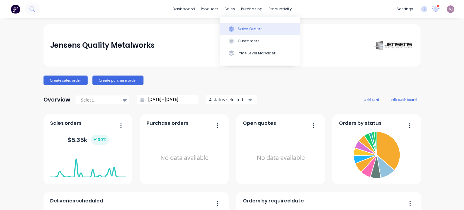
click at [243, 27] on div "Sales Orders" at bounding box center [250, 28] width 25 height 5
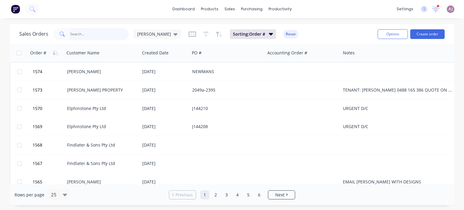
click at [92, 33] on input "text" at bounding box center [99, 34] width 59 height 12
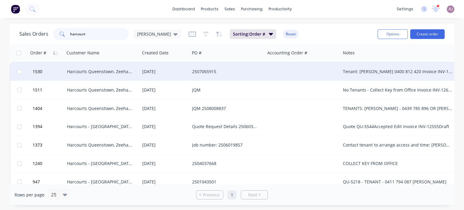
type input "harcourt"
click at [197, 72] on div "2507065915" at bounding box center [225, 72] width 67 height 6
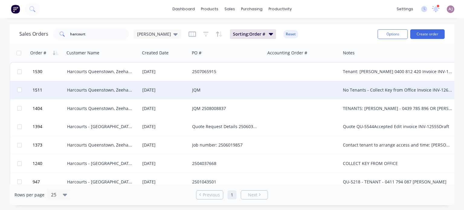
click at [108, 89] on div "Harcourts Queenstown, Zeehan & [PERSON_NAME]" at bounding box center [100, 90] width 67 height 6
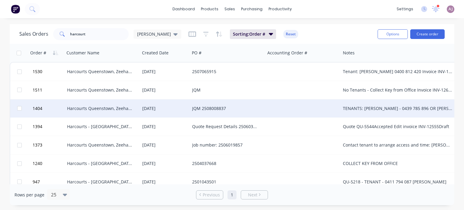
click at [89, 105] on div "Harcourts Queenstown, Zeehan & [PERSON_NAME]" at bounding box center [100, 108] width 67 height 6
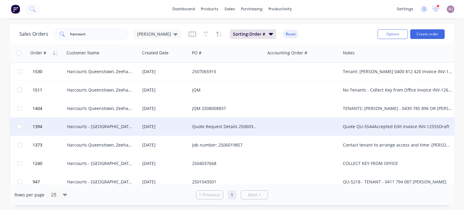
click at [135, 125] on div "Harcourts - [GEOGRAPHIC_DATA], Rosebery, [GEOGRAPHIC_DATA]" at bounding box center [102, 127] width 70 height 6
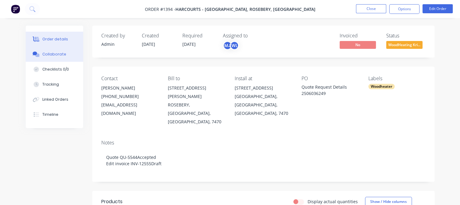
click at [56, 54] on div "Collaborate" at bounding box center [54, 54] width 24 height 5
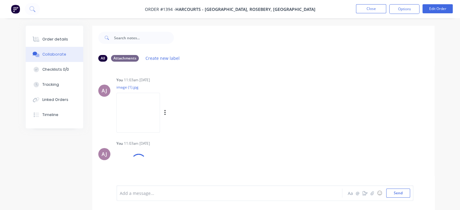
click at [160, 110] on img at bounding box center [138, 113] width 44 height 40
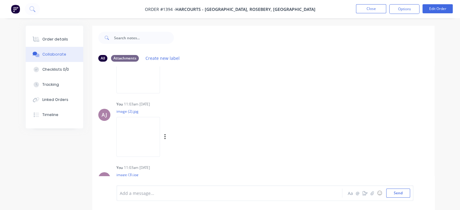
scroll to position [91, 0]
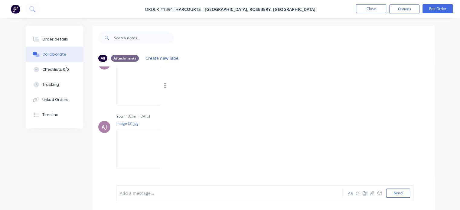
click at [160, 94] on img at bounding box center [138, 86] width 44 height 40
click at [156, 149] on img at bounding box center [138, 149] width 44 height 40
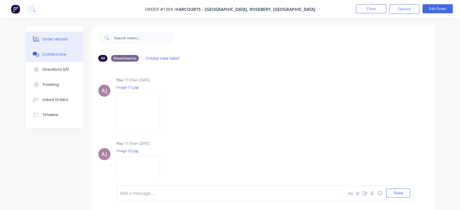
click at [56, 38] on div "Order details" at bounding box center [55, 39] width 26 height 5
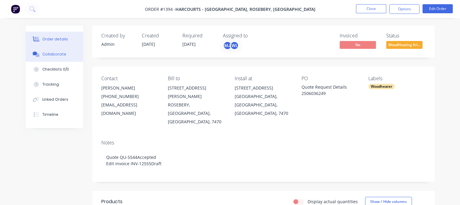
click at [60, 53] on div "Collaborate" at bounding box center [54, 54] width 24 height 5
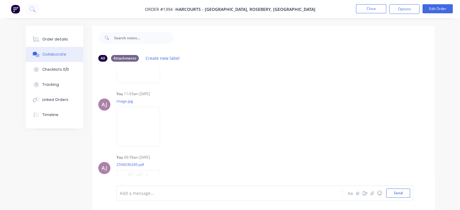
scroll to position [146, 0]
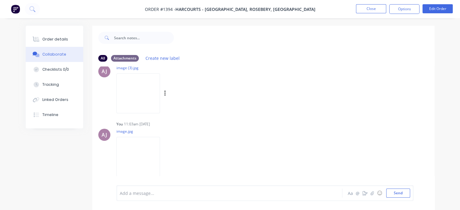
click at [152, 94] on img at bounding box center [138, 93] width 44 height 40
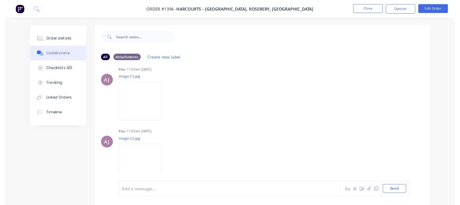
scroll to position [0, 0]
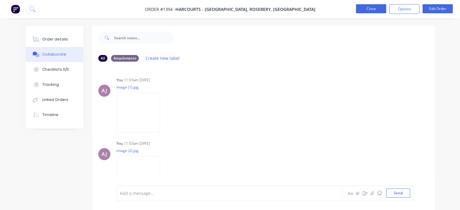
click at [374, 7] on button "Close" at bounding box center [371, 8] width 30 height 9
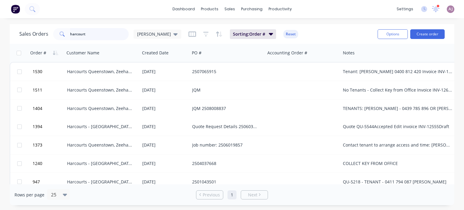
click at [77, 32] on input "harcourt" at bounding box center [99, 34] width 59 height 12
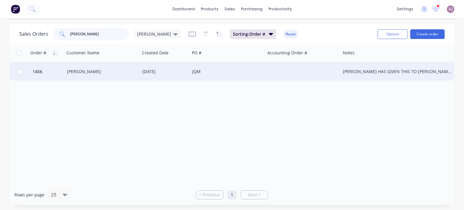
type input "[PERSON_NAME]"
click at [91, 70] on div "[PERSON_NAME]" at bounding box center [100, 72] width 67 height 6
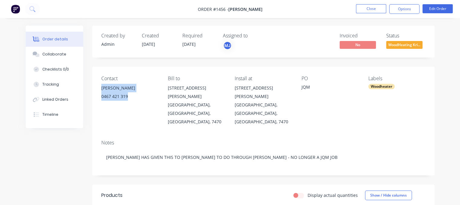
drag, startPoint x: 102, startPoint y: 90, endPoint x: 128, endPoint y: 99, distance: 28.1
click at [128, 99] on div "[PERSON_NAME] 0467 421 319" at bounding box center [129, 93] width 57 height 19
copy div "[PERSON_NAME] 0467 421 319"
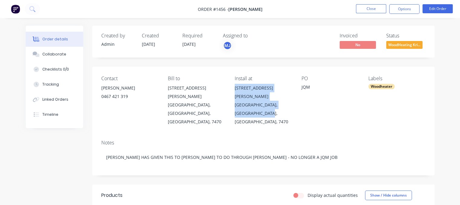
drag, startPoint x: 235, startPoint y: 86, endPoint x: 267, endPoint y: 104, distance: 36.8
click at [267, 104] on div "[STREET_ADDRESS][PERSON_NAME]" at bounding box center [263, 105] width 57 height 42
copy div "[STREET_ADDRESS][PERSON_NAME]"
click at [373, 8] on button "Close" at bounding box center [371, 8] width 30 height 9
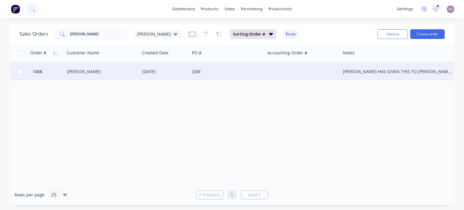
click at [79, 72] on div "[PERSON_NAME]" at bounding box center [100, 72] width 67 height 6
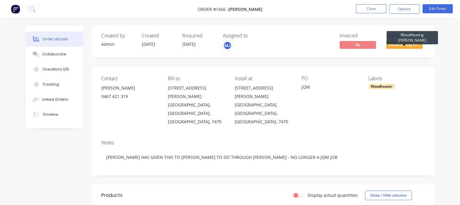
click at [401, 44] on span "WoodHeating Kri..." at bounding box center [404, 45] width 36 height 8
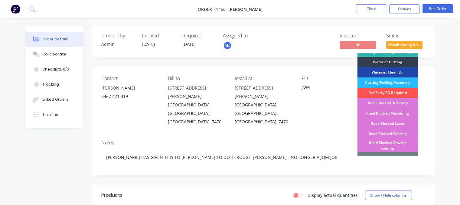
scroll to position [65, 0]
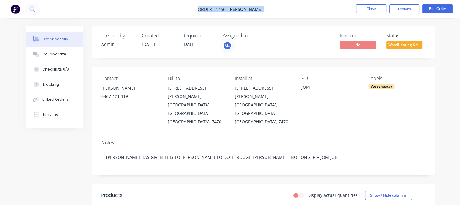
drag, startPoint x: 201, startPoint y: 9, endPoint x: 261, endPoint y: 12, distance: 60.5
click at [261, 12] on nav "Order #1456 - [PERSON_NAME] Close Options Edit Order" at bounding box center [230, 9] width 460 height 18
click at [409, 10] on button "Options" at bounding box center [404, 9] width 30 height 10
click at [400, 11] on button "Options" at bounding box center [404, 9] width 30 height 10
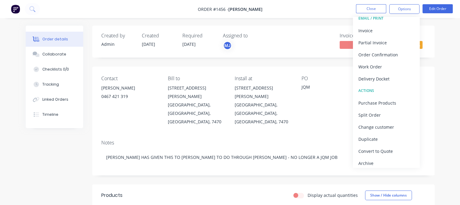
scroll to position [9, 0]
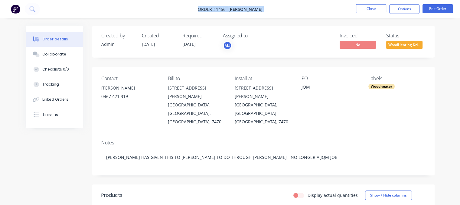
drag, startPoint x: 199, startPoint y: 9, endPoint x: 263, endPoint y: 11, distance: 63.2
click at [263, 11] on nav "Order #1456 - [PERSON_NAME] Close Options Edit Order" at bounding box center [230, 9] width 460 height 18
copy div "Order #1456 - [PERSON_NAME] Close Options Edit Order"
click at [368, 13] on li "Close" at bounding box center [371, 9] width 30 height 10
click at [369, 9] on button "Close" at bounding box center [371, 8] width 30 height 9
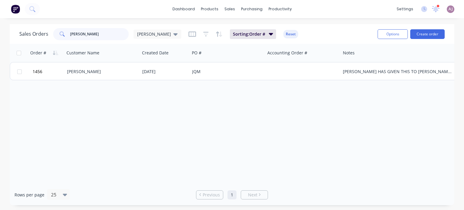
click at [76, 35] on input "[PERSON_NAME]" at bounding box center [99, 34] width 59 height 12
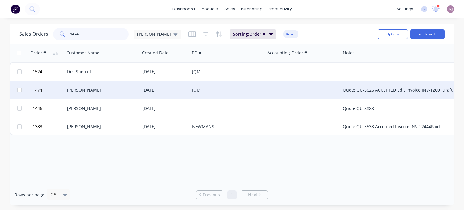
type input "1474"
click at [86, 91] on div "[PERSON_NAME]" at bounding box center [100, 90] width 67 height 6
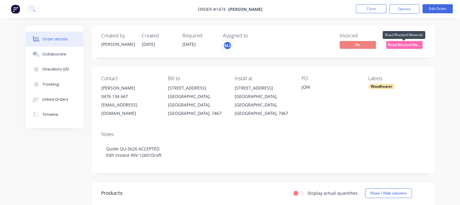
click at [405, 43] on span "Road Blocked Ma..." at bounding box center [404, 45] width 36 height 8
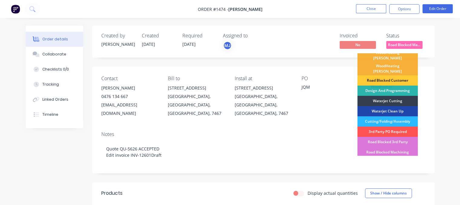
scroll to position [151, 0]
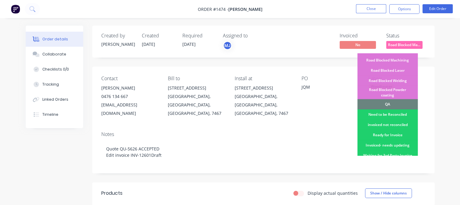
click at [383, 130] on div "Ready for Invoice" at bounding box center [387, 135] width 60 height 10
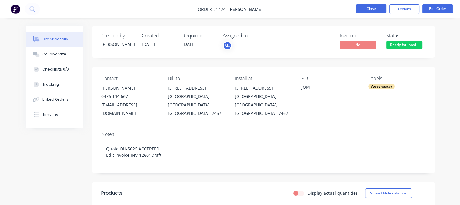
click at [367, 9] on button "Close" at bounding box center [371, 8] width 30 height 9
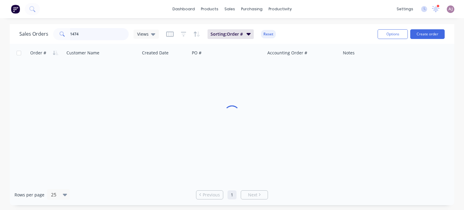
click at [75, 32] on input "1474" at bounding box center [99, 34] width 59 height 12
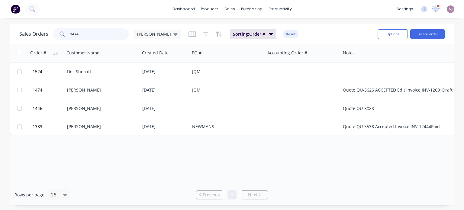
click at [75, 32] on input "1474" at bounding box center [99, 34] width 59 height 12
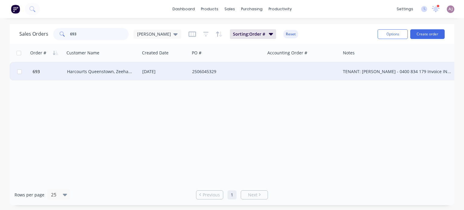
type input "693"
click at [88, 73] on div "Harcourts Queenstown, Zeehan & [PERSON_NAME]" at bounding box center [100, 72] width 67 height 6
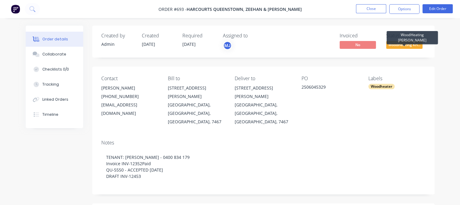
click at [404, 43] on span "WoodHeating Kri..." at bounding box center [404, 45] width 36 height 8
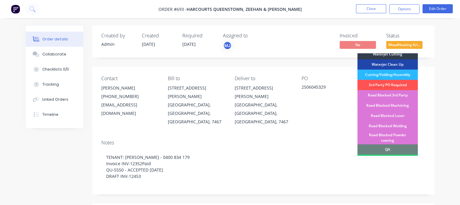
scroll to position [186, 0]
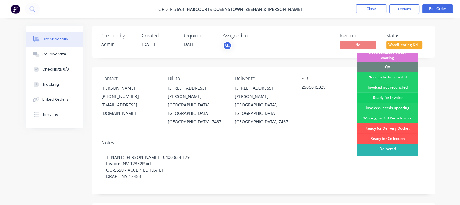
click at [381, 93] on div "Ready for Invoice" at bounding box center [387, 98] width 60 height 10
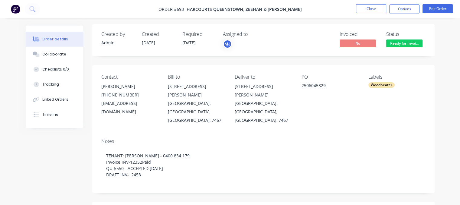
scroll to position [0, 0]
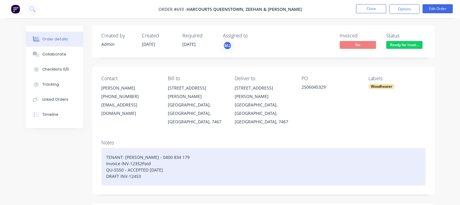
drag, startPoint x: 106, startPoint y: 160, endPoint x: 162, endPoint y: 166, distance: 56.5
click at [162, 166] on div "TENANT: [PERSON_NAME] - 0400 834 179 Invoice INV-12352Paid QU-5550 - ACCEPTED […" at bounding box center [263, 166] width 324 height 37
paste div
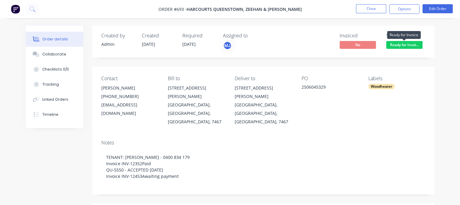
click at [407, 44] on span "Ready for Invoi..." at bounding box center [404, 45] width 36 height 8
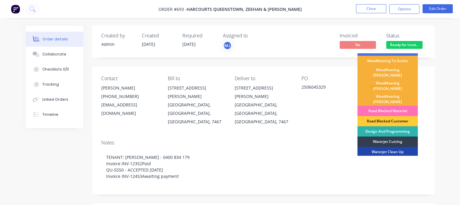
scroll to position [186, 0]
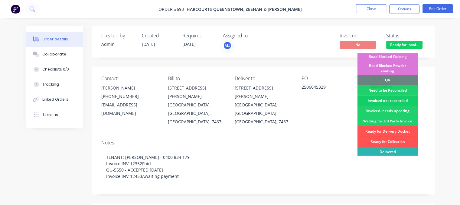
click at [390, 96] on div "invoiced not reconciled" at bounding box center [387, 101] width 60 height 10
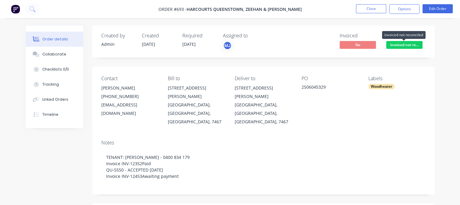
click at [404, 45] on span "invoiced not re..." at bounding box center [404, 45] width 36 height 8
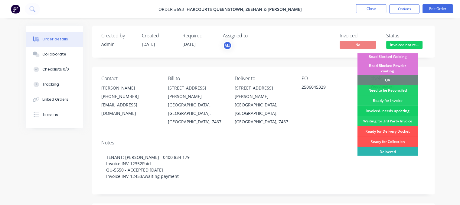
click at [400, 106] on div "Invoiced- needs updating" at bounding box center [387, 111] width 60 height 10
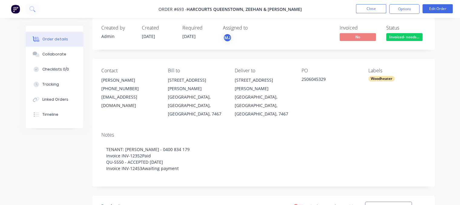
scroll to position [0, 0]
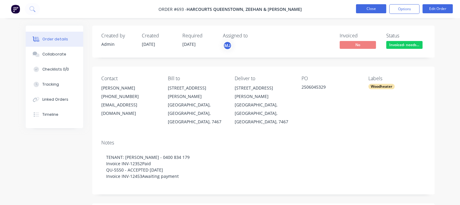
click at [367, 9] on button "Close" at bounding box center [371, 8] width 30 height 9
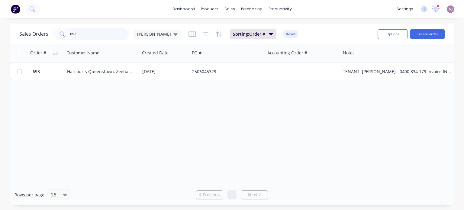
click at [73, 35] on input "693" at bounding box center [99, 34] width 59 height 12
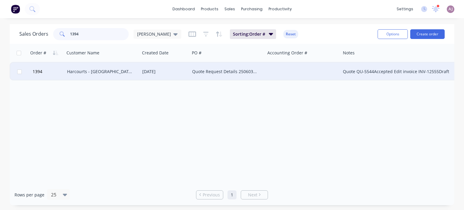
type input "1394"
click at [74, 73] on div "Harcourts - [GEOGRAPHIC_DATA], Rosebery, [GEOGRAPHIC_DATA]" at bounding box center [100, 72] width 67 height 6
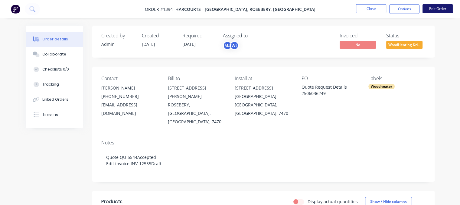
click at [440, 8] on button "Edit Order" at bounding box center [437, 8] width 30 height 9
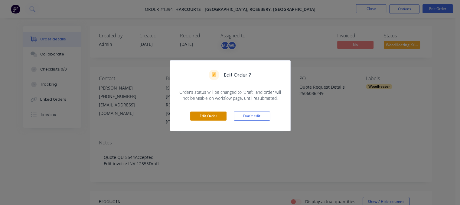
click at [208, 114] on button "Edit Order" at bounding box center [208, 116] width 36 height 9
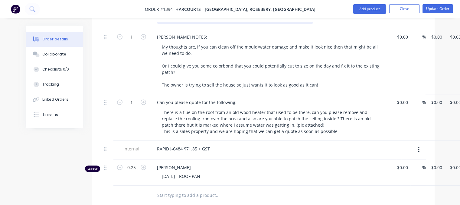
scroll to position [302, 0]
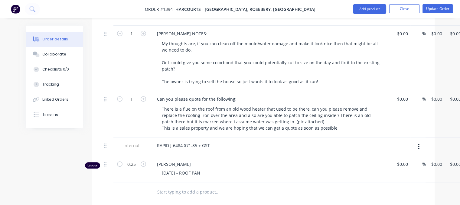
click at [173, 186] on input "text" at bounding box center [217, 192] width 121 height 12
type input "CUSTOMER NOT HAPPY WITH ZINC SEAL ROOF TRAY FLASHING"
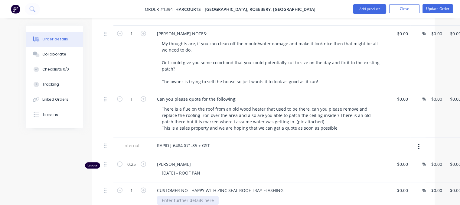
click at [169, 196] on div at bounding box center [188, 200] width 62 height 9
click at [169, 196] on div "CUS TOMER HAS SELECTED" at bounding box center [189, 200] width 64 height 9
drag, startPoint x: 171, startPoint y: 182, endPoint x: 196, endPoint y: 181, distance: 25.1
click at [196, 196] on div "CUS SIGN [PERSON_NAME] HAS SELECTED" at bounding box center [204, 200] width 95 height 9
click at [216, 196] on div "CUSTOMER HAS SELECTED" at bounding box center [188, 200] width 63 height 9
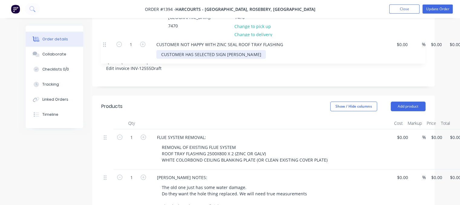
scroll to position [103, 0]
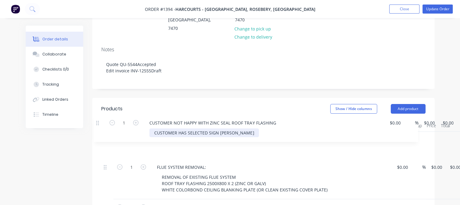
drag, startPoint x: 106, startPoint y: 173, endPoint x: 107, endPoint y: 115, distance: 57.7
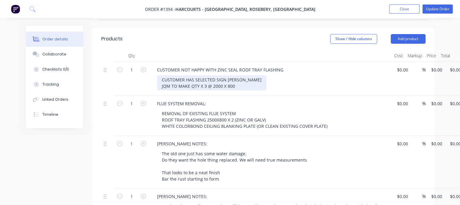
scroll to position [193, 0]
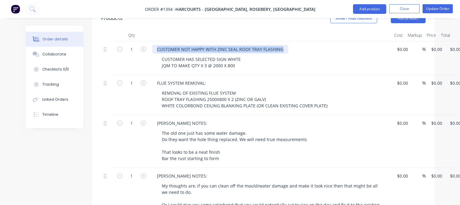
drag, startPoint x: 155, startPoint y: 30, endPoint x: 281, endPoint y: 31, distance: 125.4
click at [281, 45] on div "CUSTOMER NOT HAPPY WITH ZINC SEAL ROOF TRAY FLASHING" at bounding box center [220, 49] width 136 height 9
copy div "CUSTOMER NOT HAPPY WITH ZINC SEAL ROOF TRAY FLASHING"
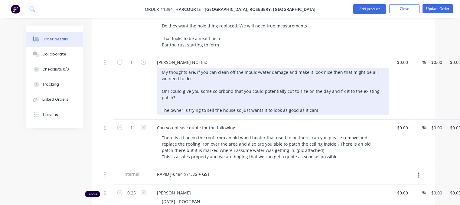
scroll to position [375, 0]
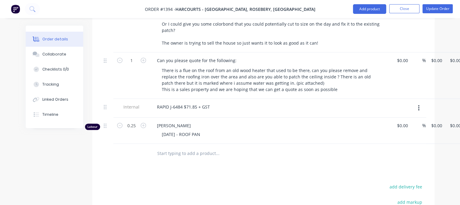
click at [193, 148] on input "text" at bounding box center [217, 154] width 121 height 12
paste input "CUSTOMER NOT HAPPY WITH ZINC SEAL ROOF TRAY FLASHING"
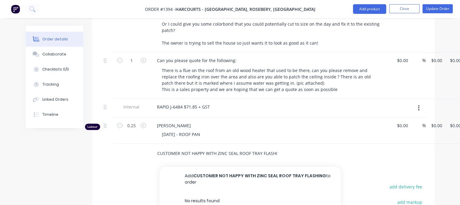
scroll to position [0, 3]
drag, startPoint x: 213, startPoint y: 133, endPoint x: 255, endPoint y: 138, distance: 42.9
click at [255, 148] on input "CUSTOMER NOT HAPPY WITH ZINC SEAL ROOF TRAY FLASHING" at bounding box center [217, 154] width 121 height 12
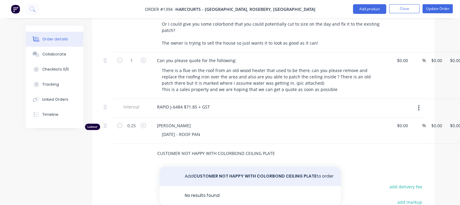
type input "CUSTOMER NOT HAPPY WITH COLORBOND CEILING PLATE"
click at [244, 167] on button "Add CUSTOMER NOT HAPPY WITH COLORBOND CEILING PLATE to order" at bounding box center [249, 176] width 181 height 19
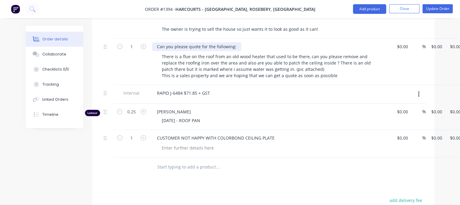
scroll to position [435, 0]
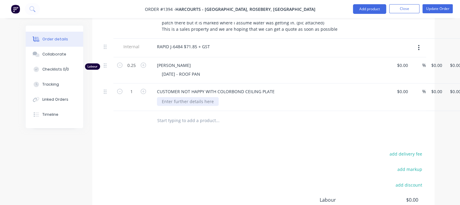
click at [184, 97] on div at bounding box center [188, 101] width 62 height 9
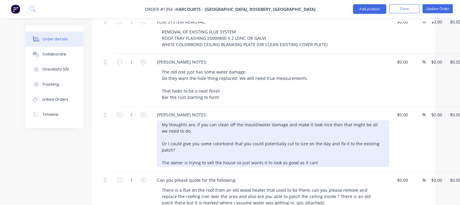
scroll to position [375, 0]
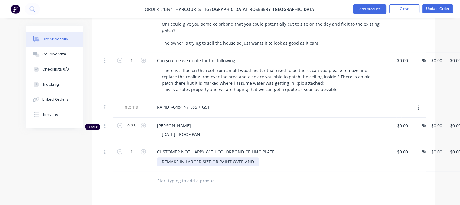
click at [218, 158] on div "REMAKE IN LARGER SIZE OR PAINT OVER AND" at bounding box center [208, 162] width 102 height 9
click at [286, 158] on div "REMAKE IN LARGER SIZE OR PATCH HOLES AND PAINT OVER AND" at bounding box center [227, 162] width 141 height 9
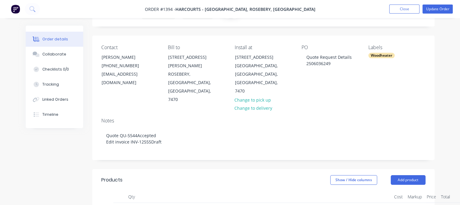
scroll to position [0, 0]
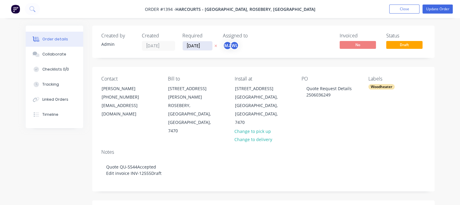
click at [194, 47] on input "[DATE]" at bounding box center [198, 45] width 30 height 9
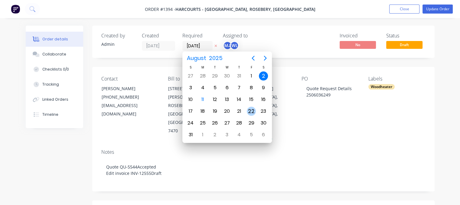
click at [250, 107] on div "22" at bounding box center [251, 111] width 9 height 9
type input "[DATE]"
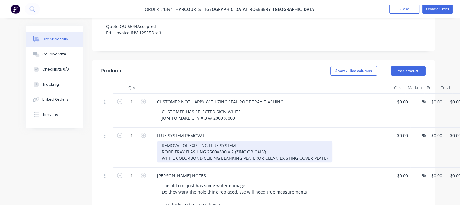
scroll to position [151, 0]
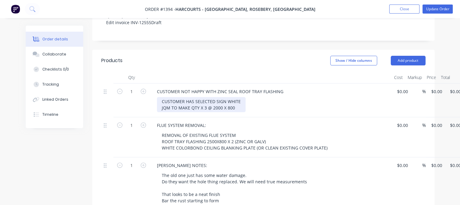
click at [239, 97] on div "CUSTOMER HAS SELECTED SIGN WHITE JQM TO MAKE QTY X 3 @ 2000 X 800" at bounding box center [201, 104] width 89 height 15
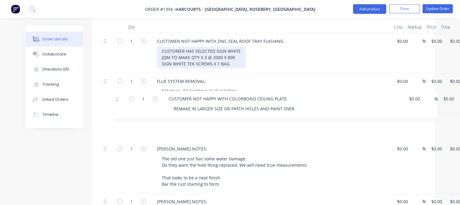
scroll to position [202, 0]
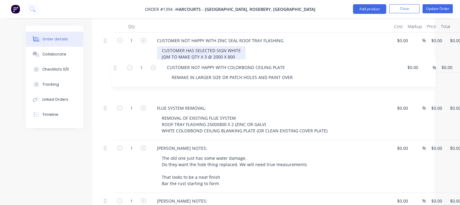
drag, startPoint x: 105, startPoint y: 58, endPoint x: 117, endPoint y: 63, distance: 12.2
click at [117, 64] on div "1 CUSTOMER NOT HAPPY WITH ZINC SEAL ROOF TRAY FLASHING CUSTOMER HAS SELECTED SI…" at bounding box center [263, 192] width 324 height 318
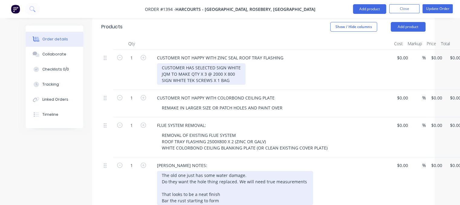
scroll to position [172, 0]
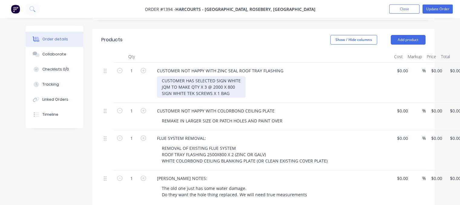
click at [237, 76] on div "CUSTOMER HAS SELECTED SIGN WHITE JQM TO MAKE QTY X 3 @ 2000 X 800 SIGN WHITE TE…" at bounding box center [201, 86] width 89 height 21
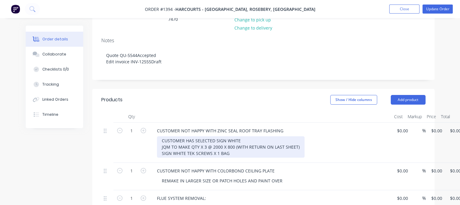
scroll to position [112, 0]
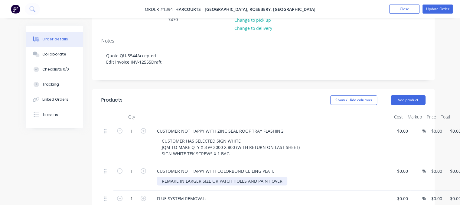
click at [282, 177] on div "REMAKE IN LARGER SIZE OR PATCH HOLES AND PAINT OVER" at bounding box center [222, 181] width 130 height 9
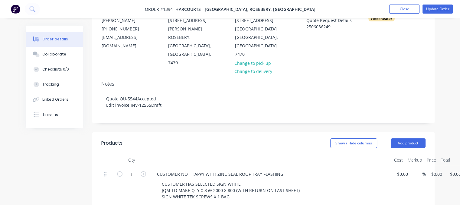
scroll to position [0, 0]
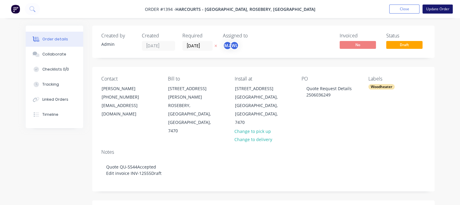
click at [440, 8] on button "Update Order" at bounding box center [437, 9] width 30 height 9
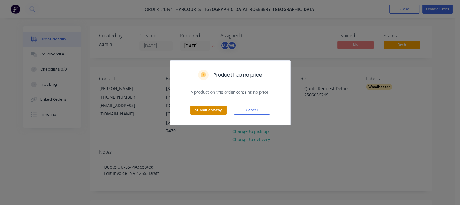
click at [200, 108] on button "Submit anyway" at bounding box center [208, 110] width 36 height 9
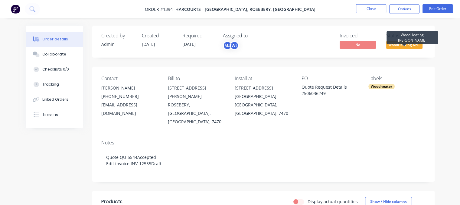
click at [398, 47] on span "WoodHeating Kri..." at bounding box center [404, 45] width 36 height 8
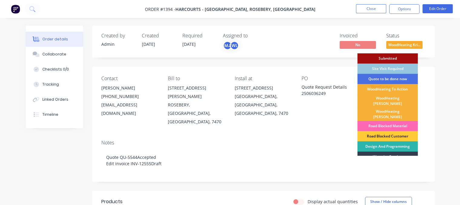
click at [391, 121] on div "Road Blocked Material" at bounding box center [387, 126] width 60 height 10
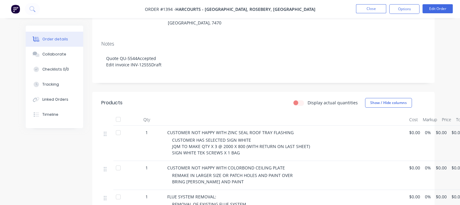
scroll to position [91, 0]
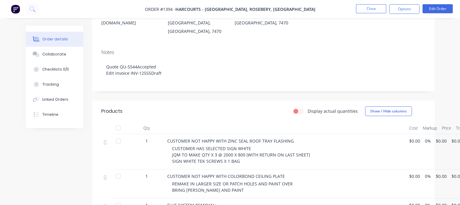
click at [189, 181] on span "REMAKE IN LARGER SIZE OR PATCH HOLES AND PAINT OVER BRING [PERSON_NAME] AND PAI…" at bounding box center [232, 187] width 121 height 12
click at [222, 181] on span "REMAKE IN LARGER SIZE OR PATCH HOLES AND PAINT OVER BRING [PERSON_NAME] AND PAI…" at bounding box center [232, 187] width 121 height 12
drag, startPoint x: 439, startPoint y: 3, endPoint x: 438, endPoint y: 7, distance: 3.4
click at [439, 5] on nav "Order #1394 - Harcourts - [GEOGRAPHIC_DATA], Rosebery, Waratah Close Options Ed…" at bounding box center [230, 9] width 460 height 18
click at [436, 8] on button "Edit Order" at bounding box center [437, 8] width 30 height 9
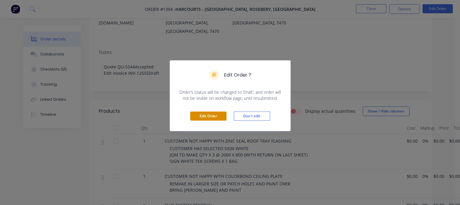
click at [204, 114] on button "Edit Order" at bounding box center [208, 116] width 36 height 9
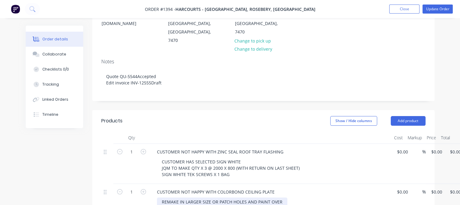
click at [211, 198] on div "REMAKE IN LARGER SIZE OR PATCH HOLES AND PAINT OVER BRING [PERSON_NAME] AND PAI…" at bounding box center [222, 205] width 130 height 15
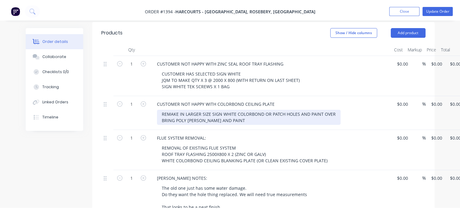
scroll to position [0, 0]
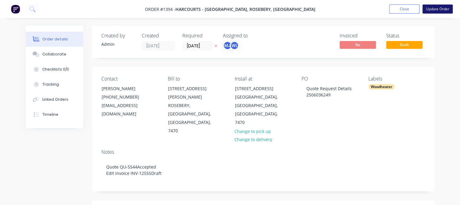
click at [435, 8] on button "Update Order" at bounding box center [437, 9] width 30 height 9
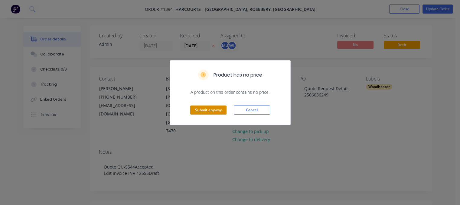
click at [214, 113] on button "Submit anyway" at bounding box center [208, 110] width 36 height 9
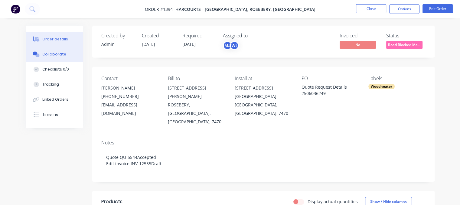
click at [56, 55] on div "Collaborate" at bounding box center [54, 54] width 24 height 5
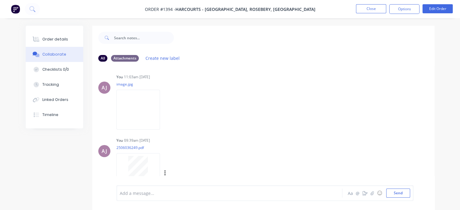
scroll to position [267, 0]
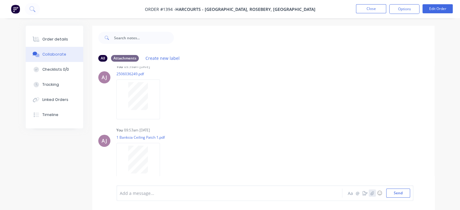
click at [374, 193] on icon "button" at bounding box center [372, 193] width 4 height 4
click at [388, 189] on button "Send" at bounding box center [398, 193] width 24 height 9
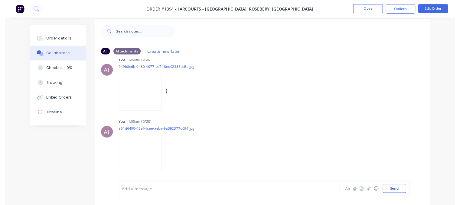
scroll to position [9, 0]
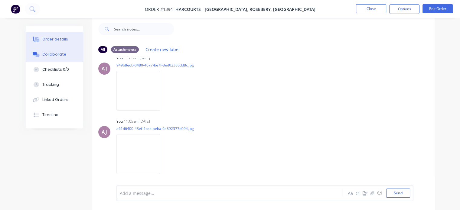
click at [50, 40] on div "Order details" at bounding box center [55, 39] width 26 height 5
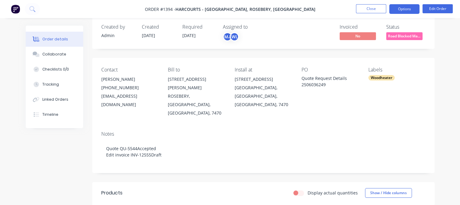
click at [399, 10] on button "Options" at bounding box center [404, 9] width 30 height 10
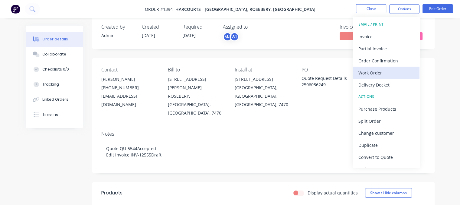
click at [375, 72] on div "Work Order" at bounding box center [386, 73] width 56 height 9
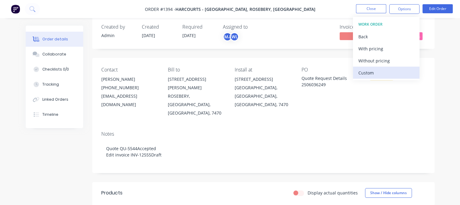
click at [370, 73] on div "Custom" at bounding box center [386, 73] width 56 height 9
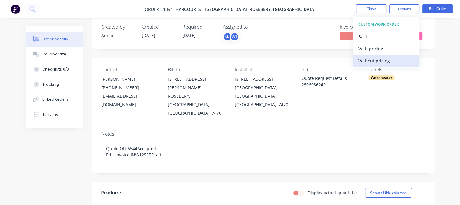
click at [375, 58] on div "Without pricing" at bounding box center [386, 61] width 56 height 9
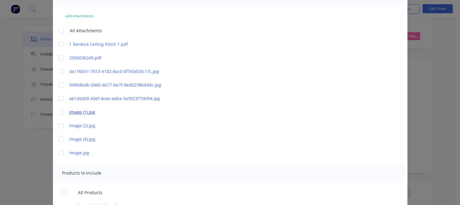
scroll to position [60, 0]
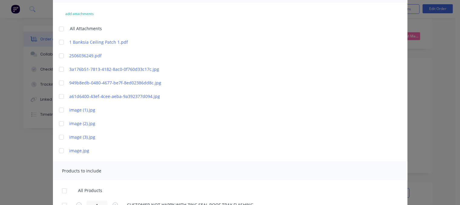
click at [58, 68] on div at bounding box center [61, 69] width 12 height 12
click at [59, 83] on div at bounding box center [61, 83] width 12 height 12
click at [57, 97] on div at bounding box center [61, 97] width 12 height 12
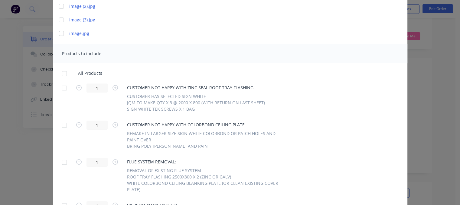
scroll to position [181, 0]
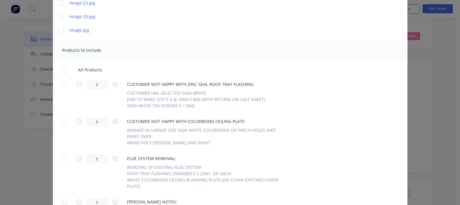
click at [60, 86] on div at bounding box center [64, 85] width 12 height 12
click at [63, 123] on div at bounding box center [64, 122] width 12 height 12
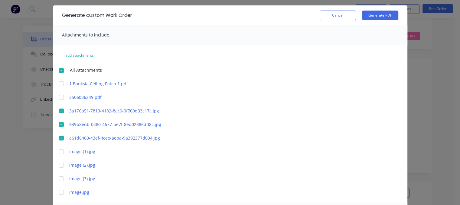
scroll to position [0, 0]
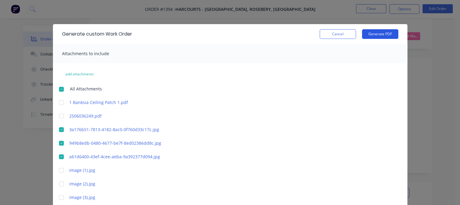
click at [377, 31] on button "Generate PDF" at bounding box center [380, 34] width 36 height 10
click at [332, 32] on button "Cancel" at bounding box center [337, 34] width 36 height 10
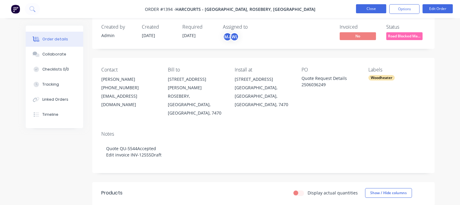
click at [377, 6] on button "Close" at bounding box center [371, 8] width 30 height 9
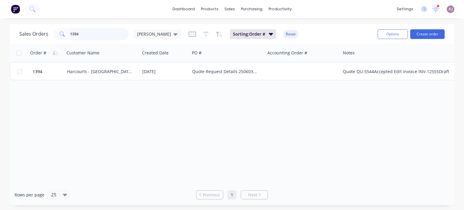
click at [92, 33] on input "1394" at bounding box center [99, 34] width 59 height 12
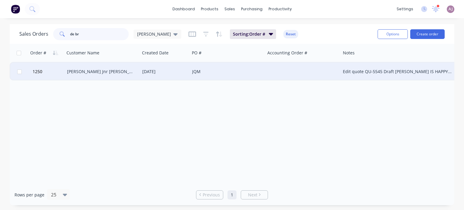
type input "de br"
click at [79, 71] on div "[PERSON_NAME] Jnr [PERSON_NAME]" at bounding box center [100, 72] width 67 height 6
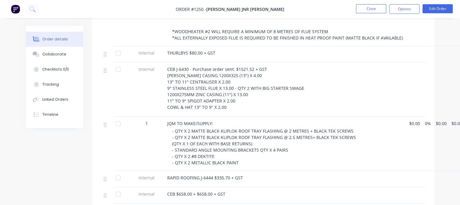
scroll to position [250, 0]
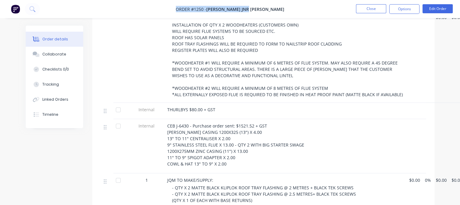
drag, startPoint x: 194, startPoint y: 10, endPoint x: 266, endPoint y: 11, distance: 71.6
click at [266, 11] on span "Order #1250 - [PERSON_NAME] Jnr [PERSON_NAME]" at bounding box center [230, 9] width 108 height 6
copy span "Order #1250 - [PERSON_NAME] Jnr [PERSON_NAME]"
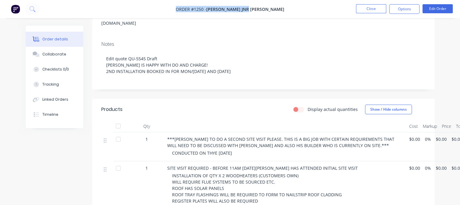
scroll to position [0, 0]
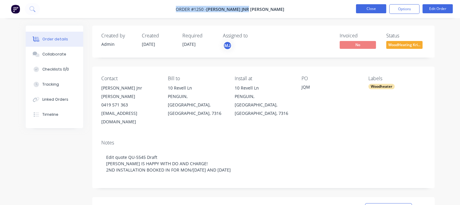
click at [372, 12] on button "Close" at bounding box center [371, 8] width 30 height 9
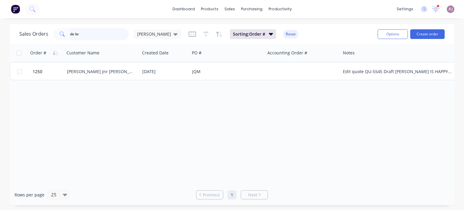
click at [80, 34] on input "de br" at bounding box center [99, 34] width 59 height 12
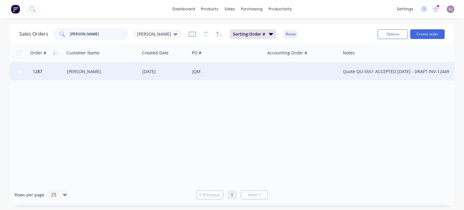
type input "[PERSON_NAME]"
click at [105, 75] on div "[PERSON_NAME]" at bounding box center [102, 72] width 75 height 18
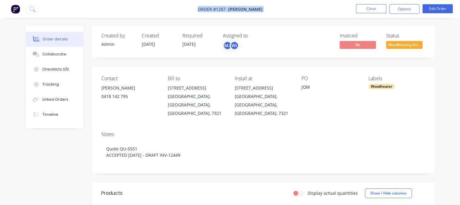
click at [202, 8] on nav "Order #1287 - [PERSON_NAME] Close Options Edit Order" at bounding box center [230, 9] width 460 height 18
copy div "Order #1287 - [PERSON_NAME] Close Options Edit Order"
click at [374, 7] on button "Close" at bounding box center [371, 8] width 30 height 9
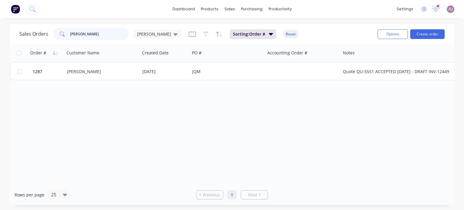
click at [82, 32] on input "[PERSON_NAME]" at bounding box center [99, 34] width 59 height 12
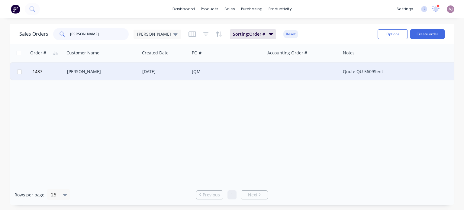
type input "[PERSON_NAME]"
click at [80, 66] on div "[PERSON_NAME]" at bounding box center [102, 72] width 75 height 18
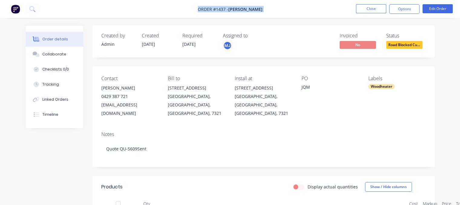
drag, startPoint x: 192, startPoint y: 9, endPoint x: 268, endPoint y: 9, distance: 75.6
click at [268, 9] on nav "Order #1437 - [PERSON_NAME] Close Options Edit Order" at bounding box center [230, 9] width 460 height 18
copy div "Order #1437 - [PERSON_NAME] Close Options Edit Order"
copy span "Order #1437 - [PERSON_NAME]"
click at [364, 9] on button "Close" at bounding box center [371, 8] width 30 height 9
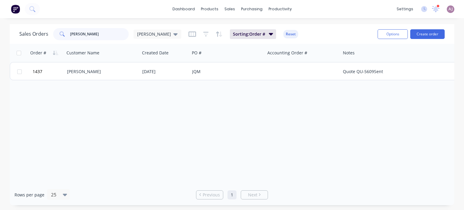
click at [81, 37] on input "[PERSON_NAME]" at bounding box center [99, 34] width 59 height 12
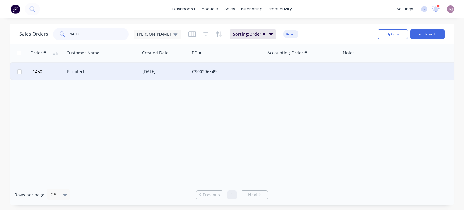
type input "1450"
click at [99, 73] on div "Pricotech" at bounding box center [100, 72] width 67 height 6
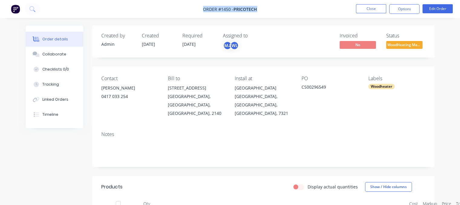
drag, startPoint x: 204, startPoint y: 8, endPoint x: 255, endPoint y: 9, distance: 51.4
click at [255, 9] on span "Order #1450 - Pricotech" at bounding box center [230, 9] width 54 height 6
copy span "Order #1450 - Pricotech"
click at [428, 9] on button "Edit Order" at bounding box center [437, 8] width 30 height 9
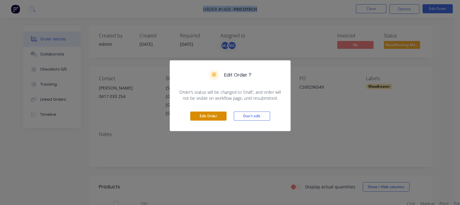
click at [201, 115] on button "Edit Order" at bounding box center [208, 116] width 36 height 9
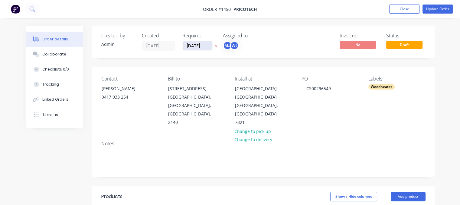
click at [206, 44] on input "[DATE]" at bounding box center [198, 45] width 30 height 9
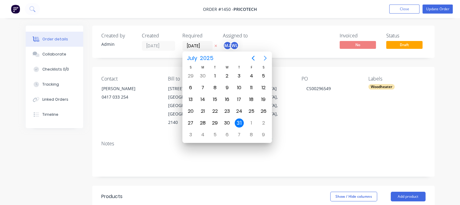
click at [264, 60] on icon "Next page" at bounding box center [265, 58] width 3 height 5
click at [249, 86] on div "8" at bounding box center [251, 87] width 9 height 9
type input "[DATE]"
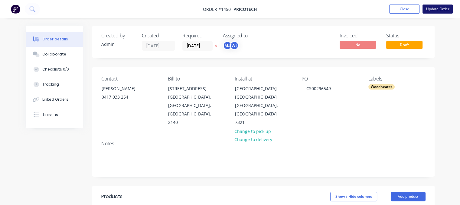
click at [435, 7] on button "Update Order" at bounding box center [437, 9] width 30 height 9
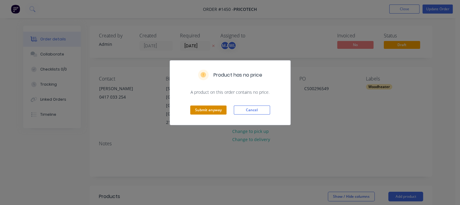
click at [218, 110] on button "Submit anyway" at bounding box center [208, 110] width 36 height 9
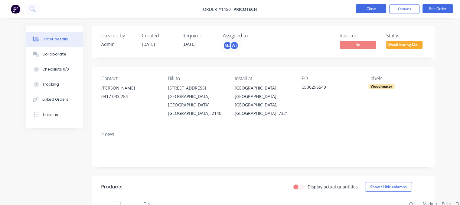
click at [373, 10] on button "Close" at bounding box center [371, 8] width 30 height 9
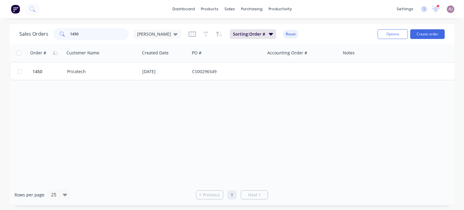
click at [91, 34] on input "1450" at bounding box center [99, 34] width 59 height 12
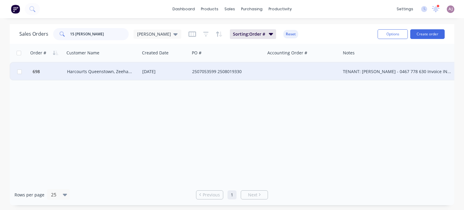
type input "15 [PERSON_NAME]"
click at [94, 69] on div "Harcourts Queenstown, Zeehan & [PERSON_NAME]" at bounding box center [100, 72] width 67 height 6
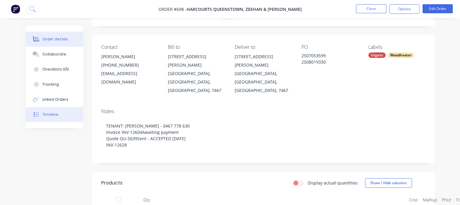
scroll to position [30, 0]
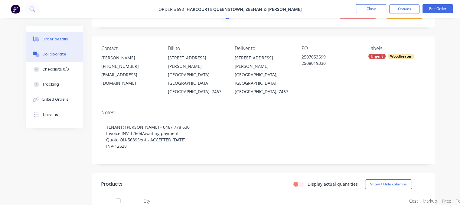
click at [52, 53] on div "Collaborate" at bounding box center [54, 54] width 24 height 5
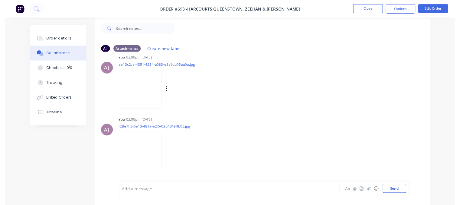
scroll to position [361, 0]
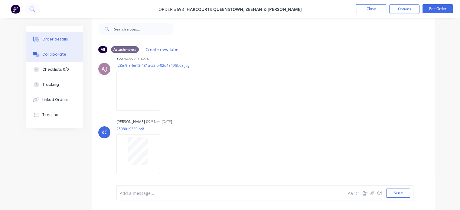
drag, startPoint x: 47, startPoint y: 35, endPoint x: 54, endPoint y: 38, distance: 7.0
click at [47, 36] on button "Order details" at bounding box center [54, 39] width 57 height 15
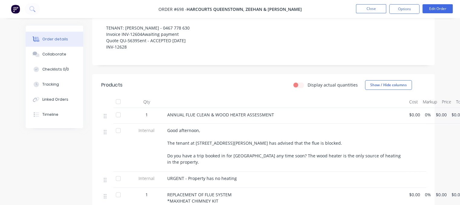
scroll to position [220, 0]
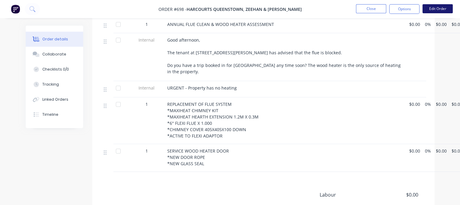
click at [429, 9] on button "Edit Order" at bounding box center [437, 8] width 30 height 9
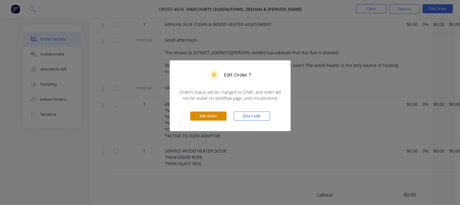
click at [215, 118] on button "Edit Order" at bounding box center [208, 116] width 36 height 9
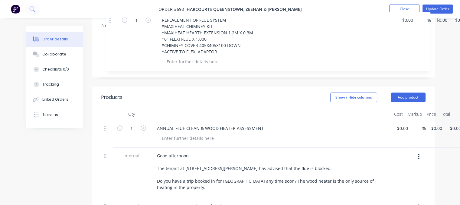
scroll to position [125, 0]
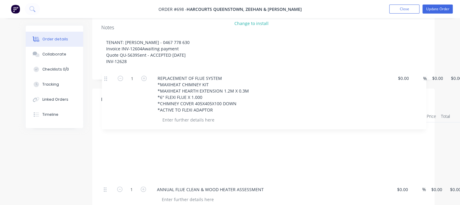
drag, startPoint x: 104, startPoint y: 93, endPoint x: 106, endPoint y: 78, distance: 15.0
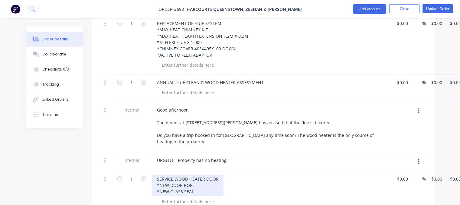
scroll to position [246, 0]
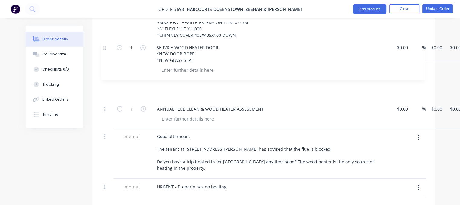
drag, startPoint x: 105, startPoint y: 146, endPoint x: 105, endPoint y: 45, distance: 100.6
click at [105, 45] on div "1 REPLACEMENT OF FLUE SYSTEM *MAXIHEAT CHIMNEY KIT *MAXIHEAT HEARTH EXTENSION 1…" at bounding box center [263, 100] width 324 height 196
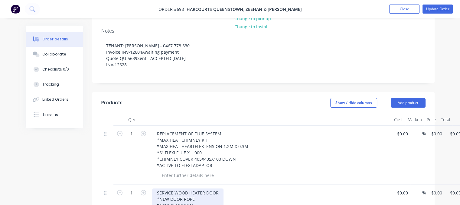
scroll to position [121, 0]
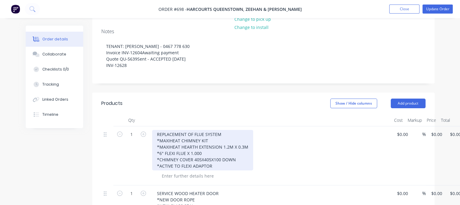
click at [222, 130] on div "REPLACEMENT OF FLUE SYSTEM *MAXIHEAT CHIMNEY KIT *MAXIHEAT HEARTH EXTENSION 1.2…" at bounding box center [202, 150] width 101 height 40
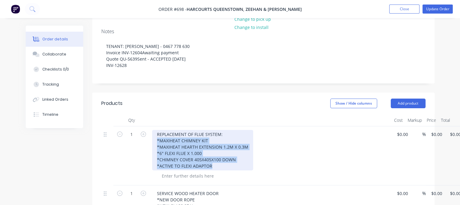
drag, startPoint x: 156, startPoint y: 121, endPoint x: 230, endPoint y: 148, distance: 79.1
click at [230, 148] on div "REPLACEMENT OF FLUE SYSTEM: *MAXIHEAT CHIMNEY KIT *MAXIHEAT HEARTH EXTENSION 1.…" at bounding box center [202, 150] width 101 height 40
copy div "*MAXIHEAT CHIMNEY KIT *MAXIHEAT HEARTH EXTENSION 1.2M X 0.3M *6" FLEXI FLUE X 1…"
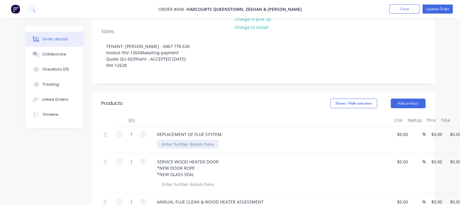
click at [183, 134] on div "REPLACEMENT OF FLUE SYSTEM:" at bounding box center [271, 141] width 242 height 28
paste div
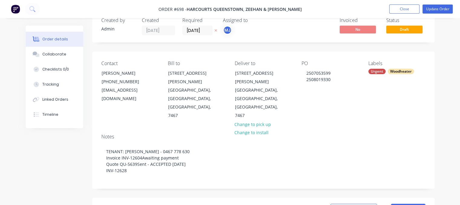
scroll to position [30, 0]
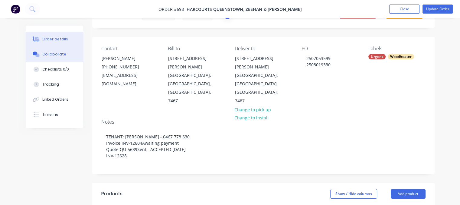
click at [57, 55] on div "Collaborate" at bounding box center [54, 54] width 24 height 5
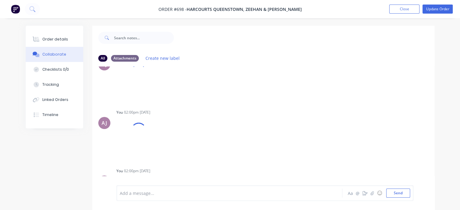
scroll to position [91, 0]
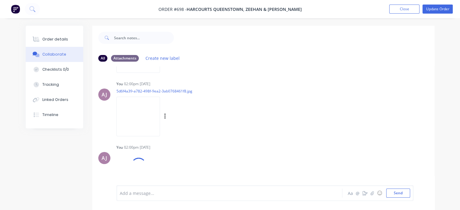
click at [144, 110] on img at bounding box center [138, 117] width 44 height 40
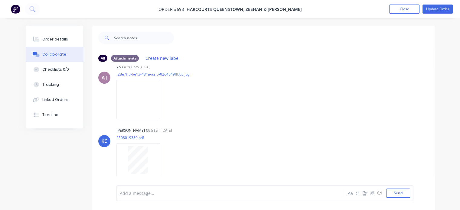
scroll to position [301, 0]
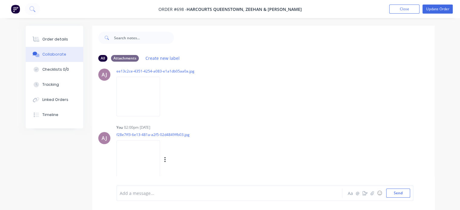
click at [145, 157] on img at bounding box center [138, 160] width 44 height 40
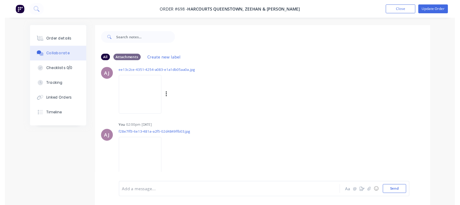
scroll to position [89, 0]
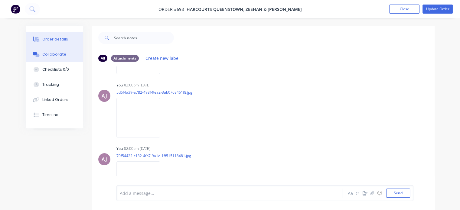
click at [53, 38] on div "Order details" at bounding box center [55, 39] width 26 height 5
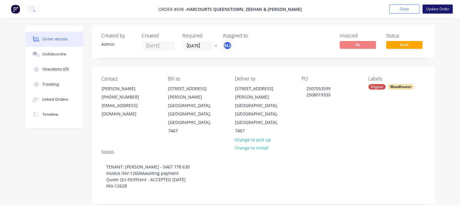
click at [434, 8] on button "Update Order" at bounding box center [437, 9] width 30 height 9
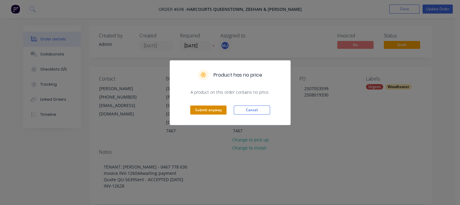
click at [210, 109] on button "Submit anyway" at bounding box center [208, 110] width 36 height 9
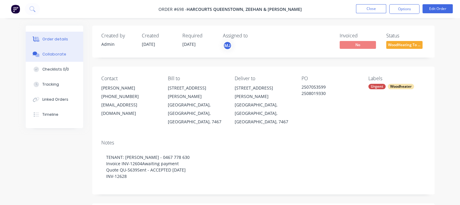
click at [57, 53] on div "Collaborate" at bounding box center [54, 54] width 24 height 5
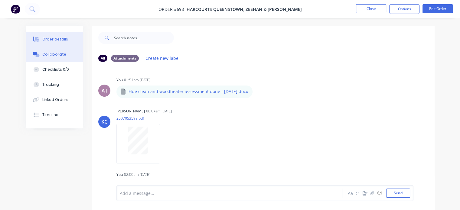
click at [57, 40] on div "Order details" at bounding box center [55, 39] width 26 height 5
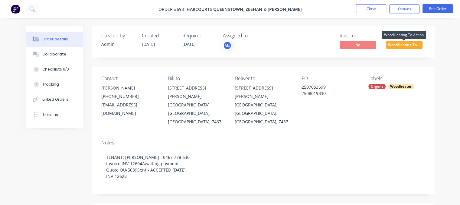
click at [398, 47] on span "WoodHeating To ..." at bounding box center [404, 45] width 36 height 8
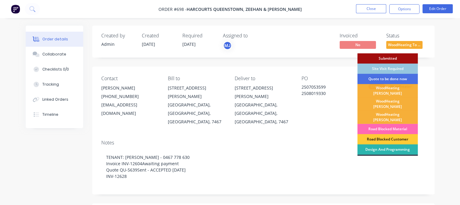
click at [392, 124] on div "Road Blocked Material" at bounding box center [387, 129] width 60 height 10
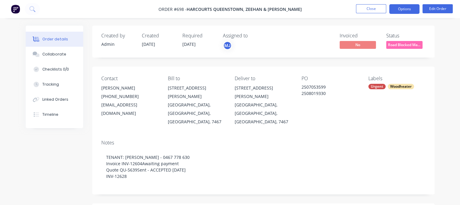
click at [404, 10] on button "Options" at bounding box center [404, 9] width 30 height 10
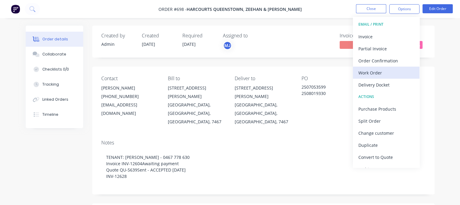
click at [381, 69] on div "Work Order" at bounding box center [386, 73] width 56 height 9
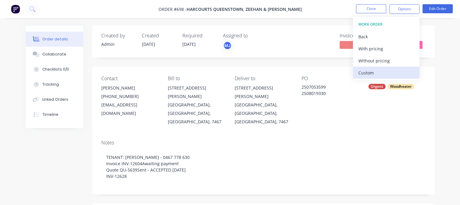
click at [378, 70] on div "Custom" at bounding box center [386, 73] width 56 height 9
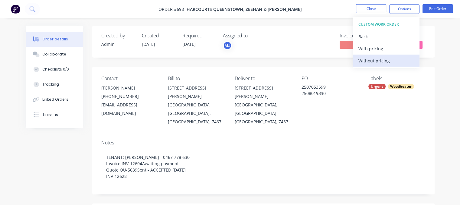
click at [380, 64] on div "Without pricing" at bounding box center [386, 61] width 56 height 9
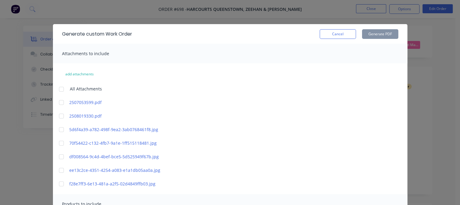
click at [59, 89] on div at bounding box center [61, 89] width 12 height 12
drag, startPoint x: 59, startPoint y: 102, endPoint x: 59, endPoint y: 106, distance: 4.6
click at [59, 102] on div at bounding box center [61, 103] width 12 height 12
drag, startPoint x: 58, startPoint y: 116, endPoint x: 66, endPoint y: 116, distance: 8.2
click at [59, 116] on div at bounding box center [61, 116] width 12 height 12
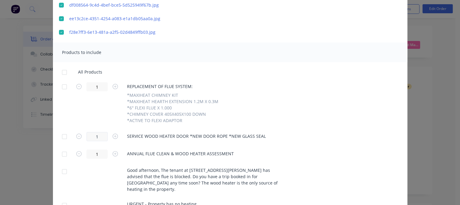
scroll to position [147, 0]
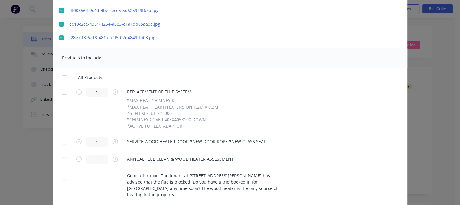
click at [61, 78] on div at bounding box center [64, 78] width 12 height 12
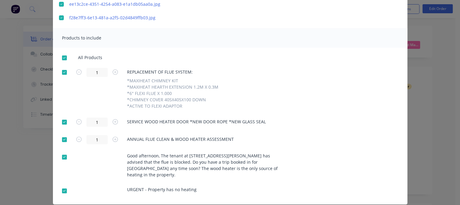
scroll to position [177, 0]
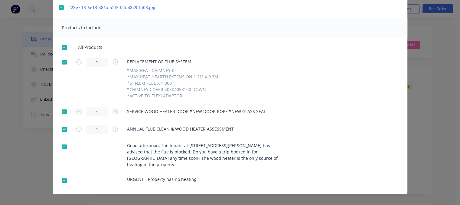
click at [62, 147] on div at bounding box center [64, 147] width 12 height 12
click at [60, 130] on div at bounding box center [64, 130] width 12 height 12
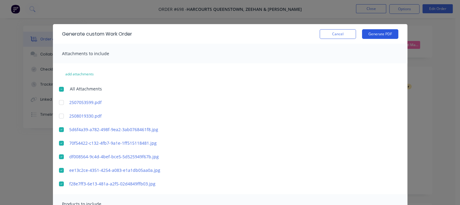
click at [374, 32] on button "Generate PDF" at bounding box center [380, 34] width 36 height 10
click at [331, 34] on button "Cancel" at bounding box center [337, 34] width 36 height 10
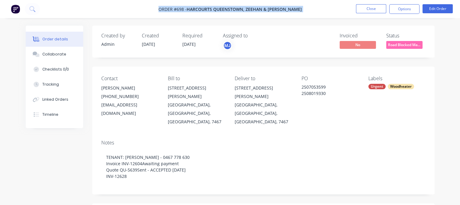
drag, startPoint x: 166, startPoint y: 9, endPoint x: 284, endPoint y: 13, distance: 118.5
click at [284, 13] on nav "Order #698 - Harcourts [GEOGRAPHIC_DATA], Zeehan & [PERSON_NAME] Close Options …" at bounding box center [230, 9] width 460 height 18
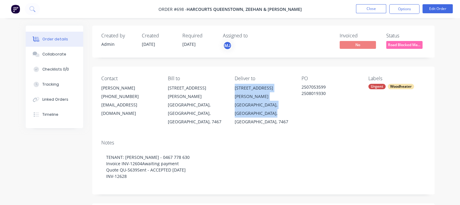
drag, startPoint x: 239, startPoint y: 87, endPoint x: 270, endPoint y: 107, distance: 37.1
click at [270, 107] on div "[STREET_ADDRESS][PERSON_NAME]" at bounding box center [263, 105] width 57 height 42
click at [372, 9] on button "Close" at bounding box center [371, 8] width 30 height 9
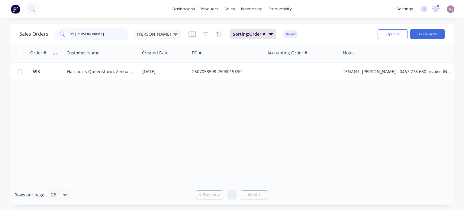
click at [79, 35] on input "15 [PERSON_NAME]" at bounding box center [99, 34] width 59 height 12
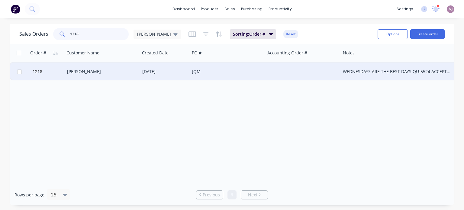
type input "1218"
click at [87, 70] on div "[PERSON_NAME]" at bounding box center [100, 72] width 67 height 6
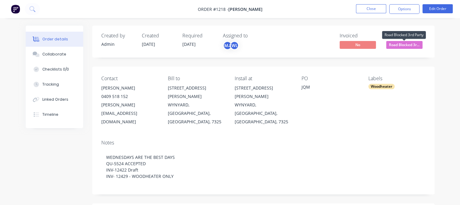
click at [403, 43] on span "Road Blocked 3r..." at bounding box center [404, 45] width 36 height 8
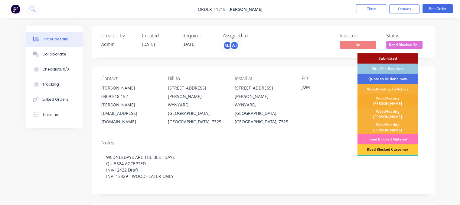
click at [388, 100] on div "WoodHeating [PERSON_NAME]" at bounding box center [387, 101] width 60 height 13
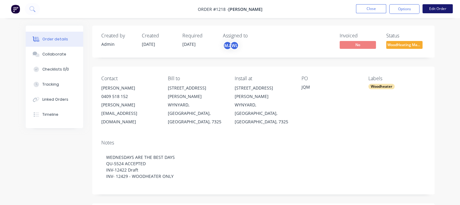
click at [440, 9] on button "Edit Order" at bounding box center [437, 8] width 30 height 9
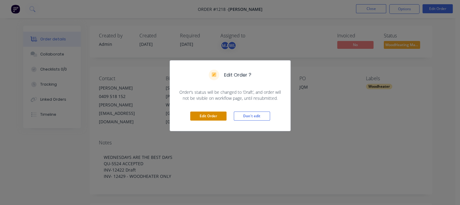
click at [210, 117] on button "Edit Order" at bounding box center [208, 116] width 36 height 9
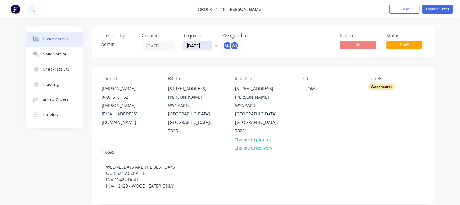
click at [202, 46] on input "[DATE]" at bounding box center [198, 45] width 30 height 9
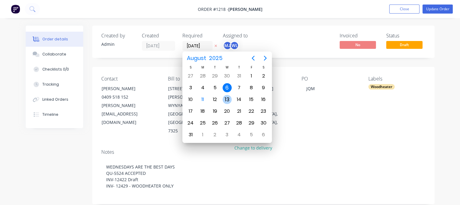
click at [227, 99] on div "13" at bounding box center [226, 99] width 9 height 9
type input "[DATE]"
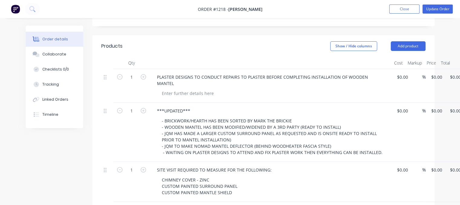
scroll to position [181, 0]
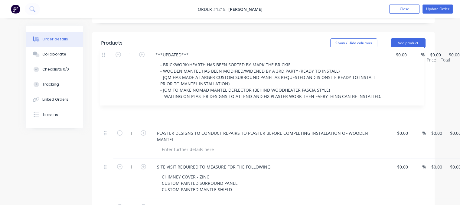
drag, startPoint x: 105, startPoint y: 75, endPoint x: 103, endPoint y: 52, distance: 23.1
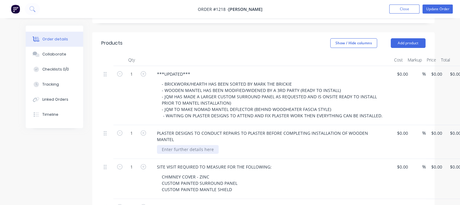
click at [196, 145] on div at bounding box center [188, 149] width 62 height 9
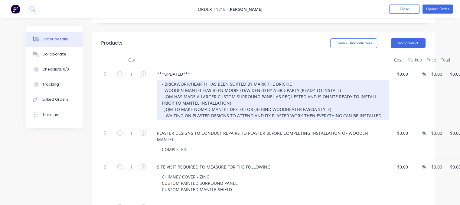
click at [382, 90] on div "- BRICKWORK/HEARTH HAS BEEN SORTED BY MARK THE BRICKIE - WOODEN MANTEL HAS BEEN…" at bounding box center [273, 100] width 232 height 40
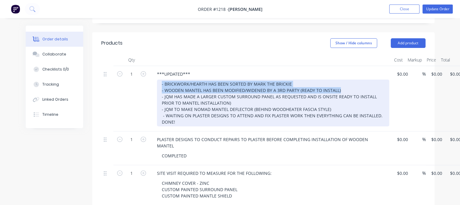
drag, startPoint x: 158, startPoint y: 59, endPoint x: 343, endPoint y: 65, distance: 185.0
click at [343, 80] on div "- BRICKWORK/HEARTH HAS BEEN SORTED BY MARK THE BRICKIE - WOODEN MANTEL HAS BEEN…" at bounding box center [273, 103] width 232 height 47
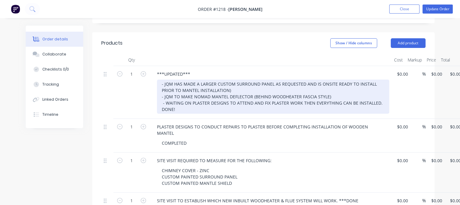
click at [196, 91] on div "- JQM HAS MADE A LARGER CUSTOM SURROUND PANEL AS REQUESTED AND IS ONSITE READY …" at bounding box center [273, 97] width 232 height 34
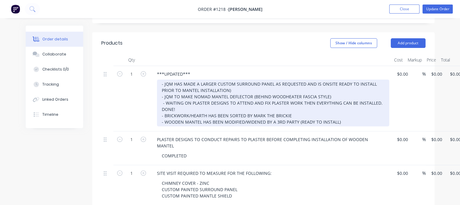
click at [167, 80] on div "- JQM HAS MADE A LARGER CUSTOM SURROUND PANEL AS REQUESTED AND IS ONSITE READY …" at bounding box center [273, 103] width 232 height 47
click at [244, 80] on div "- JQM HAS MADE A LARGER CUSTOM SURROUND PANEL AS REQUESTED AND IS ONSITE READY …" at bounding box center [273, 103] width 232 height 47
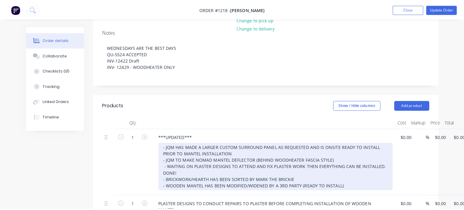
scroll to position [0, 0]
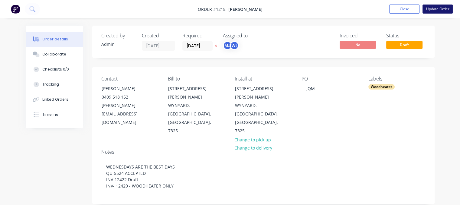
click at [436, 7] on button "Update Order" at bounding box center [437, 9] width 30 height 9
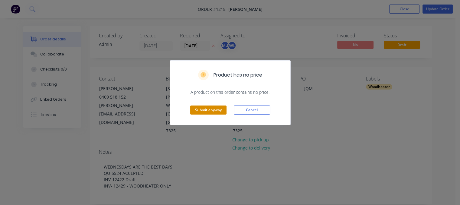
click at [207, 108] on button "Submit anyway" at bounding box center [208, 110] width 36 height 9
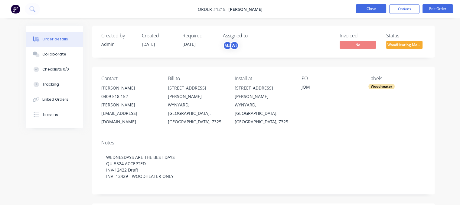
click at [377, 8] on button "Close" at bounding box center [371, 8] width 30 height 9
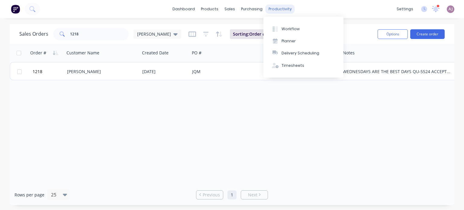
click at [271, 8] on div "productivity" at bounding box center [280, 9] width 29 height 9
click at [289, 43] on div "Planner" at bounding box center [289, 40] width 14 height 5
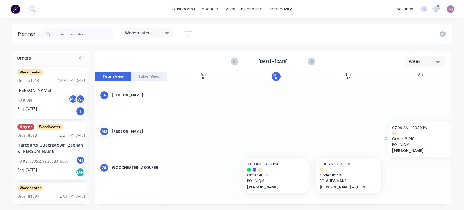
drag, startPoint x: 46, startPoint y: 86, endPoint x: 432, endPoint y: 131, distance: 388.3
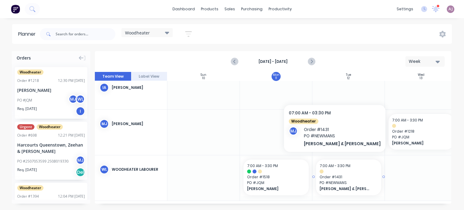
scroll to position [12, 0]
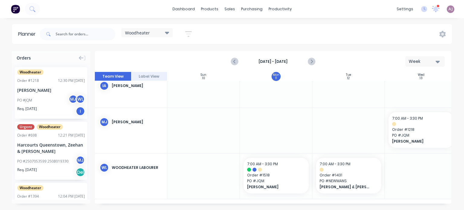
drag, startPoint x: 296, startPoint y: 204, endPoint x: 357, endPoint y: 202, distance: 61.4
click at [367, 205] on div "Orders Woodheater Order # 1218 12:30 PM [DATE] [PERSON_NAME] PO #JQM MJ WL Req.…" at bounding box center [232, 130] width 464 height 159
click at [66, 34] on input "text" at bounding box center [86, 34] width 60 height 12
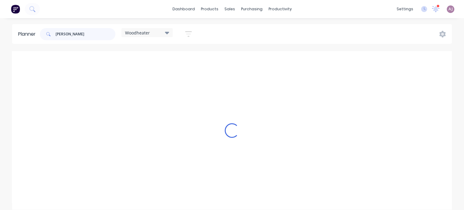
scroll to position [0, 0]
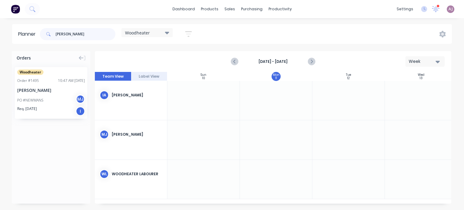
type input "[PERSON_NAME]"
drag, startPoint x: 31, startPoint y: 95, endPoint x: 425, endPoint y: 181, distance: 403.5
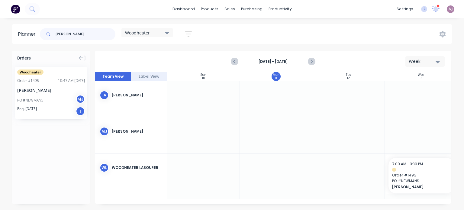
click at [76, 30] on input "[PERSON_NAME]" at bounding box center [86, 34] width 60 height 12
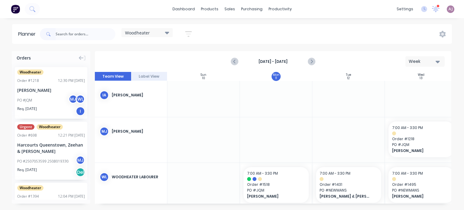
click at [34, 90] on div "[PERSON_NAME]" at bounding box center [51, 90] width 68 height 6
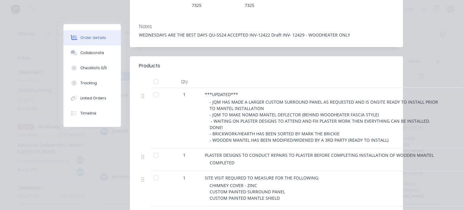
scroll to position [181, 0]
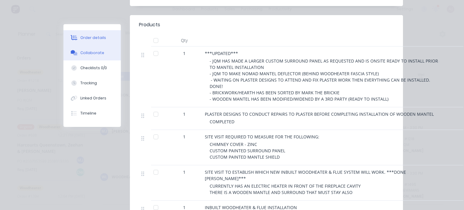
click at [83, 56] on button "Collaborate" at bounding box center [91, 52] width 57 height 15
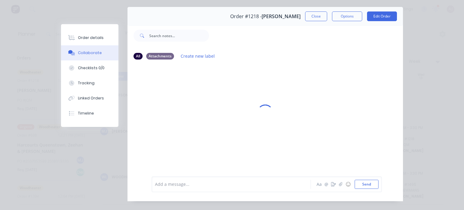
scroll to position [27, 0]
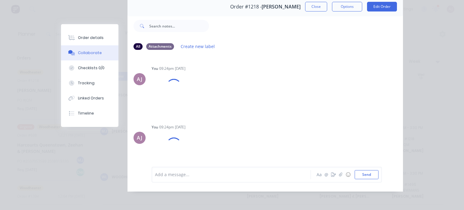
click at [186, 176] on div at bounding box center [232, 174] width 155 height 6
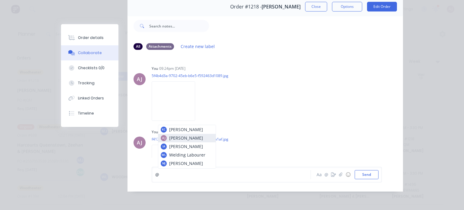
scroll to position [24, 0]
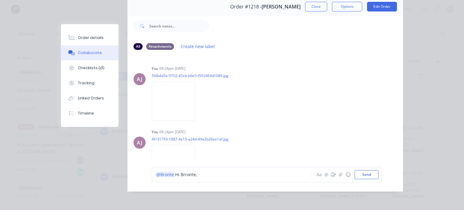
click at [183, 173] on span "Hi Brronte," at bounding box center [186, 175] width 22 height 6
click at [208, 176] on div "@Bronte Hi Bronte," at bounding box center [232, 174] width 155 height 6
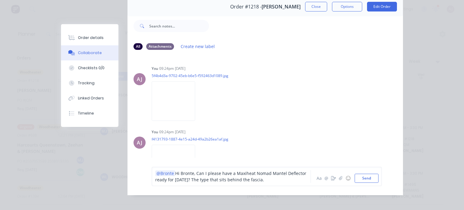
click at [165, 179] on span "Hi Bronte, Can I please have a Maxiheat Nomad Mantel Deflector ready for [DATE]…" at bounding box center [231, 176] width 152 height 12
click at [166, 180] on span "Hi Bronte, Can I please have a Maxiheat Nomad Mantel Deflector ready )Painted) …" at bounding box center [231, 176] width 152 height 12
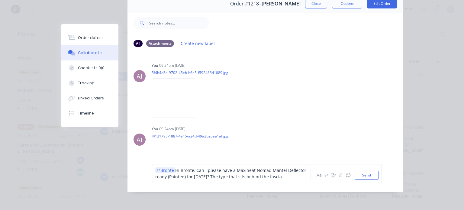
scroll to position [31, 0]
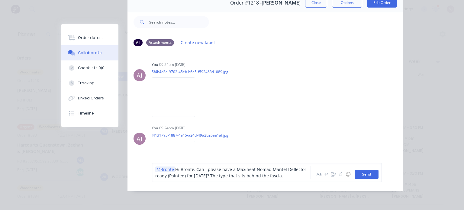
click at [365, 170] on button "Send" at bounding box center [367, 174] width 24 height 9
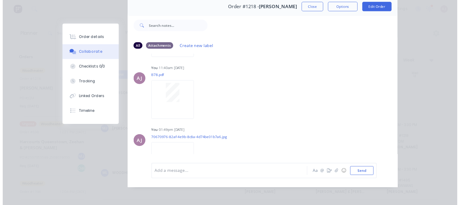
scroll to position [187, 0]
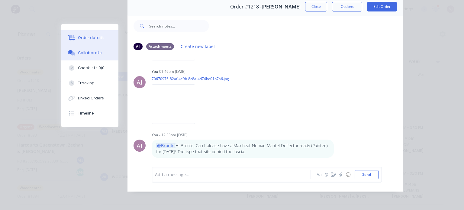
click at [90, 36] on div "Order details" at bounding box center [91, 37] width 26 height 5
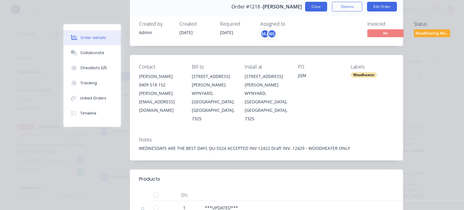
click at [319, 3] on button "Close" at bounding box center [316, 7] width 22 height 10
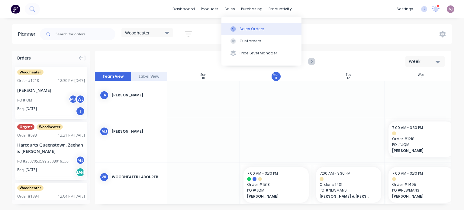
click at [241, 27] on div "Sales Orders" at bounding box center [252, 28] width 25 height 5
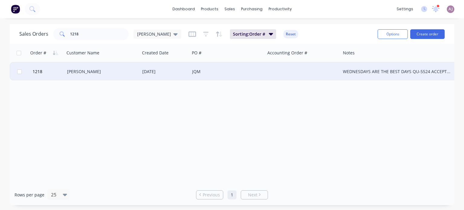
click at [84, 68] on div "[PERSON_NAME]" at bounding box center [102, 72] width 75 height 18
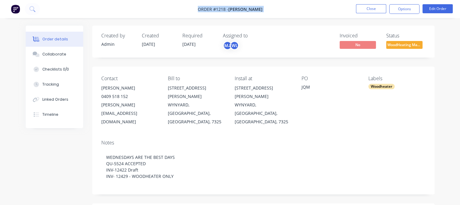
drag, startPoint x: 204, startPoint y: 9, endPoint x: 265, endPoint y: 9, distance: 60.4
click at [263, 7] on nav "Order #1218 - [PERSON_NAME] Close Options Edit Order" at bounding box center [230, 9] width 460 height 18
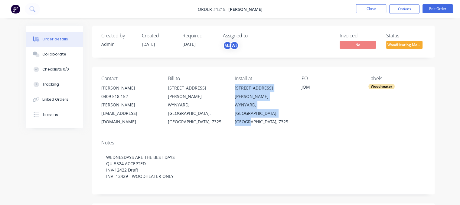
drag, startPoint x: 240, startPoint y: 90, endPoint x: 262, endPoint y: 102, distance: 25.3
click at [262, 102] on div "[STREET_ADDRESS][PERSON_NAME]" at bounding box center [263, 105] width 57 height 42
click at [368, 12] on button "Close" at bounding box center [371, 8] width 30 height 9
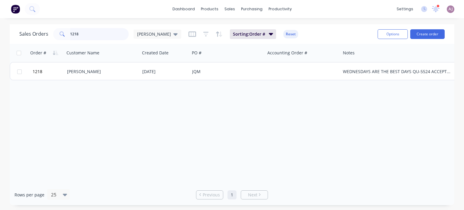
click at [74, 33] on input "1218" at bounding box center [99, 34] width 59 height 12
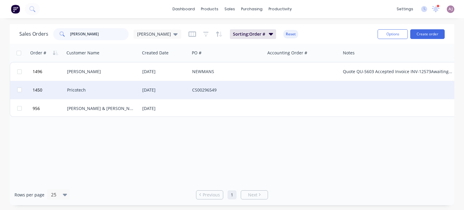
type input "[PERSON_NAME]"
click at [96, 93] on div "Pricotech" at bounding box center [102, 90] width 75 height 18
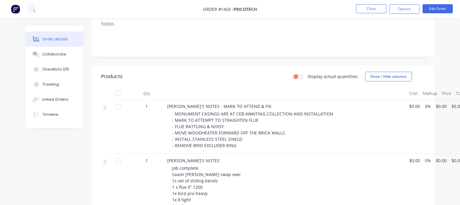
scroll to position [121, 0]
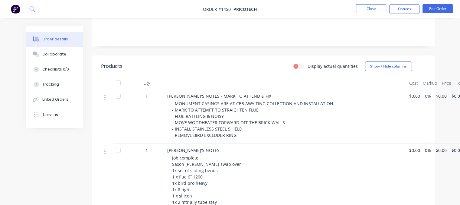
click at [239, 136] on div "- MONUMENT CASINGS ARE AT CEB AWAITING COLLECTION AND INSTALLATION - MARK TO AT…" at bounding box center [288, 120] width 232 height 38
click at [436, 7] on button "Edit Order" at bounding box center [437, 8] width 30 height 9
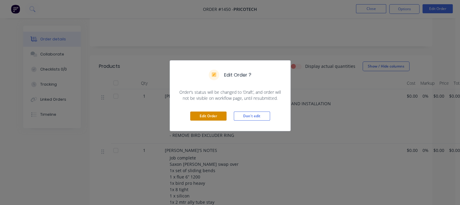
drag, startPoint x: 203, startPoint y: 117, endPoint x: 210, endPoint y: 120, distance: 7.9
click at [203, 117] on button "Edit Order" at bounding box center [208, 116] width 36 height 9
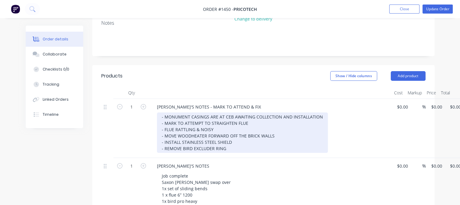
click at [225, 150] on div "- MONUMENT CASINGS ARE AT CEB AWAITING COLLECTION AND INSTALLATION - MARK TO AT…" at bounding box center [242, 133] width 171 height 40
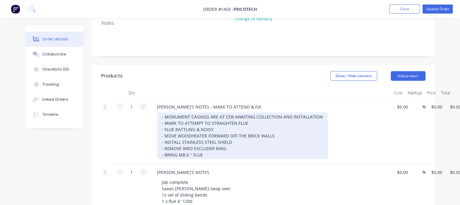
click at [182, 156] on div "- MONUMENT CASINGS ARE AT CEB AWAITING COLLECTION AND INSTALLATION - MARK TO AT…" at bounding box center [242, 136] width 171 height 47
click at [219, 154] on div "- MONUMENT CASINGS ARE AT CEB AWAITING COLLECTION AND INSTALLATION - MARK TO AT…" at bounding box center [242, 136] width 171 height 47
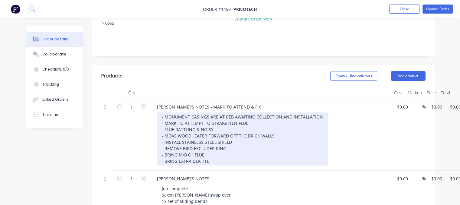
click at [232, 164] on div "- MONUMENT CASINGS ARE AT CEB AWAITING COLLECTION AND INSTALLATION - MARK TO AT…" at bounding box center [242, 139] width 171 height 53
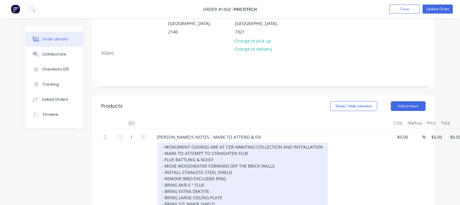
scroll to position [0, 0]
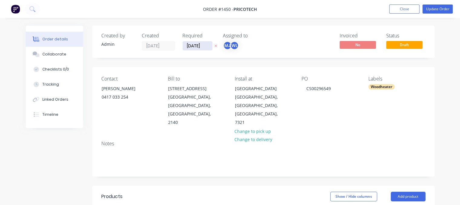
click at [206, 46] on input "[DATE]" at bounding box center [198, 45] width 30 height 9
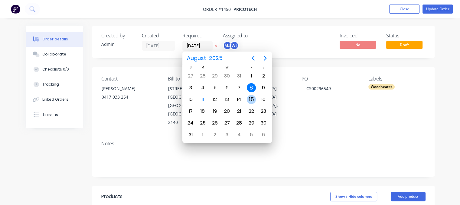
click at [254, 100] on div "15" at bounding box center [251, 99] width 9 height 9
type input "[DATE]"
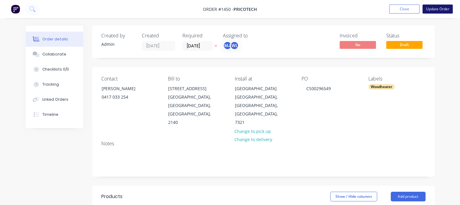
click at [435, 9] on button "Update Order" at bounding box center [437, 9] width 30 height 9
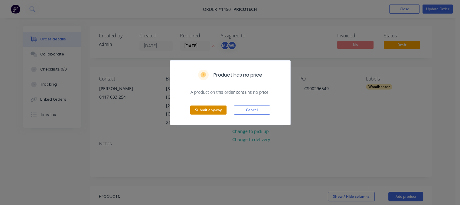
click at [199, 111] on button "Submit anyway" at bounding box center [208, 110] width 36 height 9
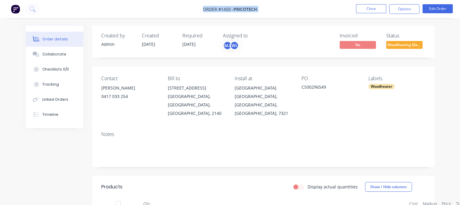
click at [203, 10] on nav "Order #1450 - Pricotech Close Options Edit Order" at bounding box center [230, 9] width 460 height 18
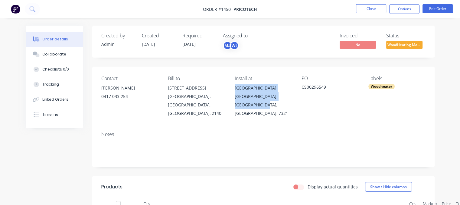
drag, startPoint x: 234, startPoint y: 88, endPoint x: 250, endPoint y: 102, distance: 21.8
click at [250, 102] on div "Contact [PERSON_NAME] [PHONE_NUMBER] Bill to [STREET_ADDRESS] Install at [STREE…" at bounding box center [263, 97] width 342 height 60
click at [376, 7] on button "Close" at bounding box center [371, 8] width 30 height 9
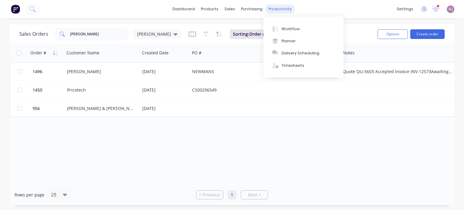
click at [276, 8] on div "productivity" at bounding box center [280, 9] width 29 height 9
click at [292, 40] on div "Planner" at bounding box center [289, 40] width 14 height 5
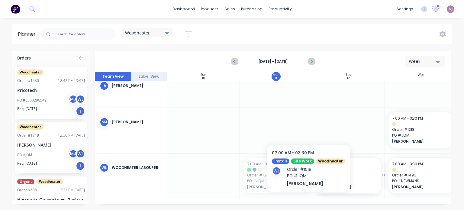
drag, startPoint x: 301, startPoint y: 201, endPoint x: 351, endPoint y: 203, distance: 50.2
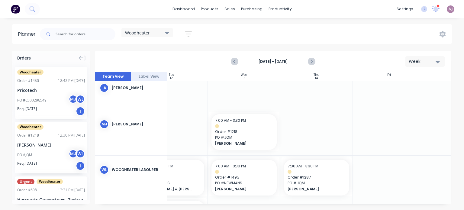
scroll to position [7, 182]
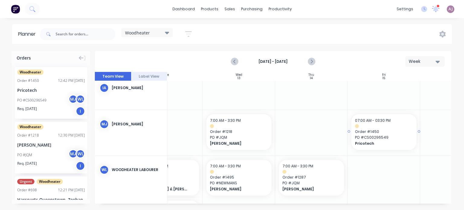
drag, startPoint x: 26, startPoint y: 89, endPoint x: 390, endPoint y: 123, distance: 365.7
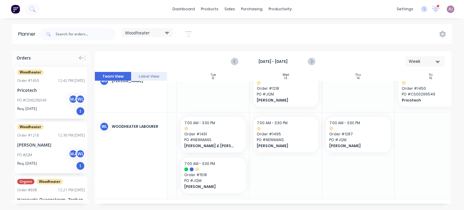
scroll to position [53, 156]
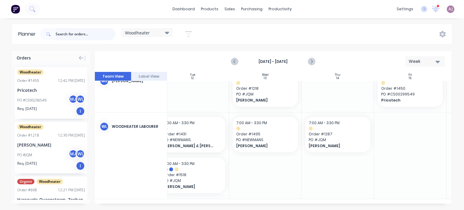
click at [72, 34] on input "text" at bounding box center [86, 34] width 60 height 12
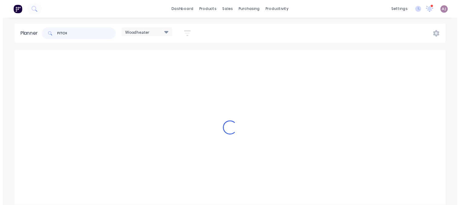
scroll to position [0, 156]
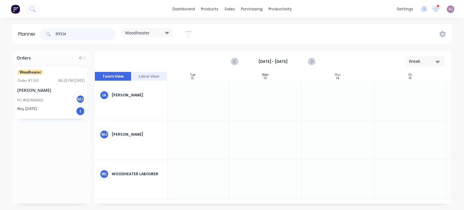
type input "FITCH"
drag, startPoint x: 36, startPoint y: 87, endPoint x: 325, endPoint y: 138, distance: 293.6
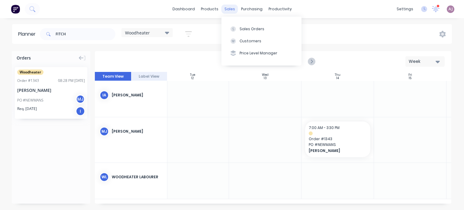
click at [230, 8] on div "sales" at bounding box center [230, 9] width 17 height 9
click at [240, 28] on div "Sales Orders" at bounding box center [252, 28] width 25 height 5
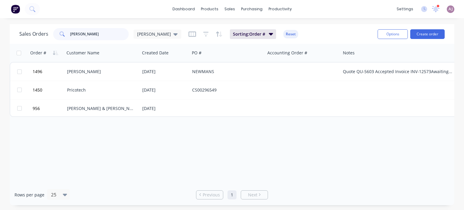
click at [76, 32] on input "[PERSON_NAME]" at bounding box center [99, 34] width 59 height 12
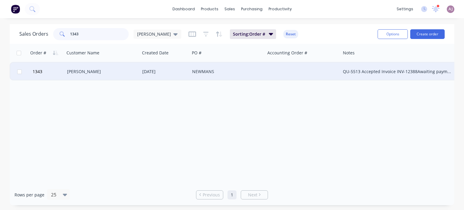
type input "1343"
click at [93, 76] on div "[PERSON_NAME]" at bounding box center [102, 72] width 75 height 18
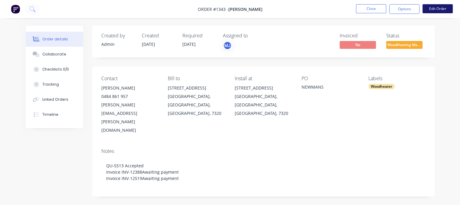
click at [436, 8] on button "Edit Order" at bounding box center [437, 8] width 30 height 9
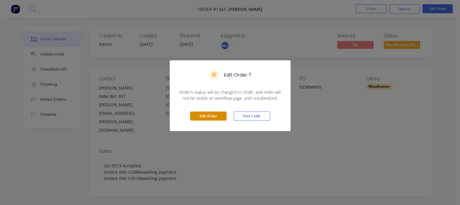
click at [209, 115] on button "Edit Order" at bounding box center [208, 116] width 36 height 9
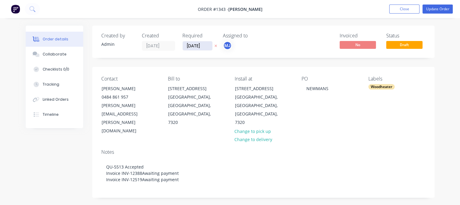
drag, startPoint x: 202, startPoint y: 49, endPoint x: 205, endPoint y: 47, distance: 4.1
click at [205, 47] on input "[DATE]" at bounding box center [198, 45] width 30 height 9
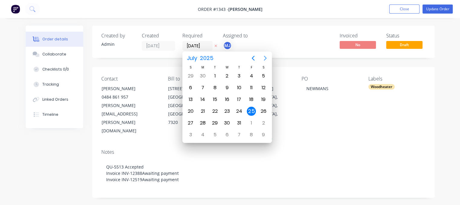
click at [267, 59] on icon "Next page" at bounding box center [264, 58] width 7 height 7
click at [224, 99] on div "13" at bounding box center [226, 99] width 9 height 9
type input "[DATE]"
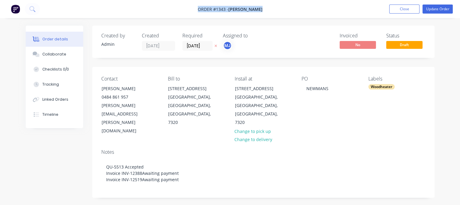
drag, startPoint x: 199, startPoint y: 10, endPoint x: 259, endPoint y: 11, distance: 59.9
click at [259, 11] on span "Order #1343 - [PERSON_NAME]" at bounding box center [230, 9] width 65 height 6
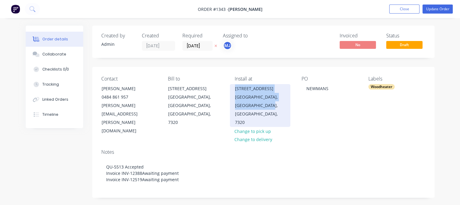
drag, startPoint x: 247, startPoint y: 94, endPoint x: 271, endPoint y: 107, distance: 27.6
click at [271, 107] on div "[STREET_ADDRESS]" at bounding box center [260, 105] width 60 height 43
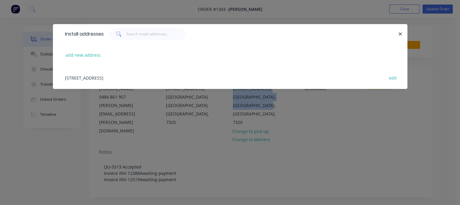
drag, startPoint x: 398, startPoint y: 35, endPoint x: 394, endPoint y: 37, distance: 4.5
click at [396, 36] on button "button" at bounding box center [400, 34] width 8 height 8
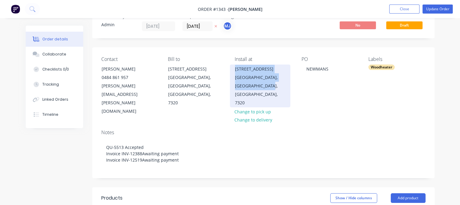
scroll to position [30, 0]
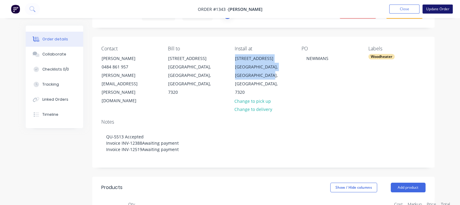
click at [430, 7] on button "Update Order" at bounding box center [437, 9] width 30 height 9
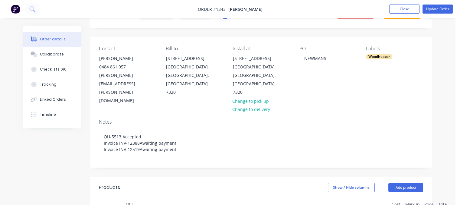
scroll to position [0, 0]
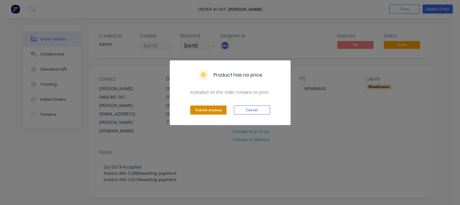
click at [209, 109] on button "Submit anyway" at bounding box center [208, 110] width 36 height 9
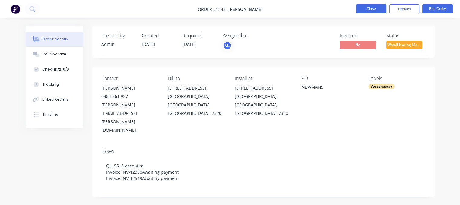
click at [367, 9] on button "Close" at bounding box center [371, 8] width 30 height 9
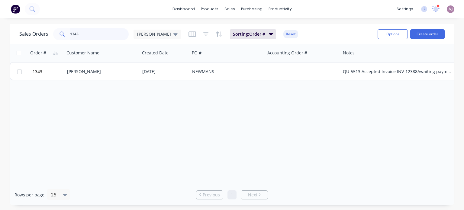
click at [74, 36] on input "1343" at bounding box center [99, 34] width 59 height 12
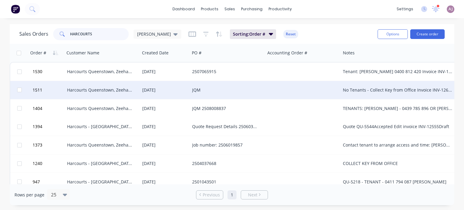
type input "HARCOURTS"
click at [115, 92] on div "Harcourts Queenstown, Zeehan & [PERSON_NAME]" at bounding box center [100, 90] width 67 height 6
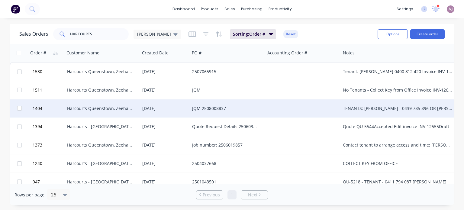
click at [212, 110] on div "JQM 2508008837" at bounding box center [225, 108] width 67 height 6
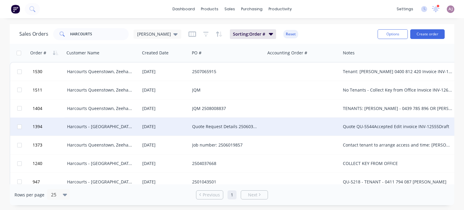
click at [200, 129] on div "Quote Request Details 2506036249" at bounding box center [225, 127] width 67 height 6
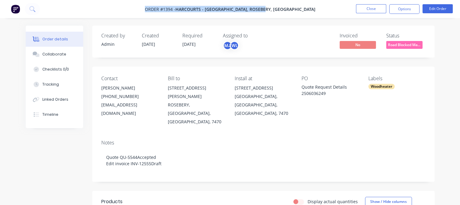
drag, startPoint x: 170, startPoint y: 9, endPoint x: 290, endPoint y: 8, distance: 120.3
click at [290, 8] on span "Order #1394 - Harcourts - [GEOGRAPHIC_DATA], Rosebery, Waratah" at bounding box center [230, 9] width 170 height 6
click at [386, 111] on div "Contact [PERSON_NAME] [PHONE_NUMBER] [EMAIL_ADDRESS][DOMAIN_NAME] Bill to [STRE…" at bounding box center [263, 101] width 342 height 69
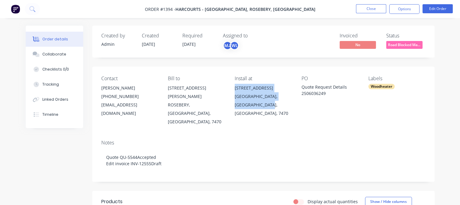
drag, startPoint x: 237, startPoint y: 86, endPoint x: 269, endPoint y: 104, distance: 37.0
click at [269, 104] on div "[STREET_ADDRESS]" at bounding box center [263, 101] width 57 height 34
